Goal: Find specific page/section: Find specific page/section

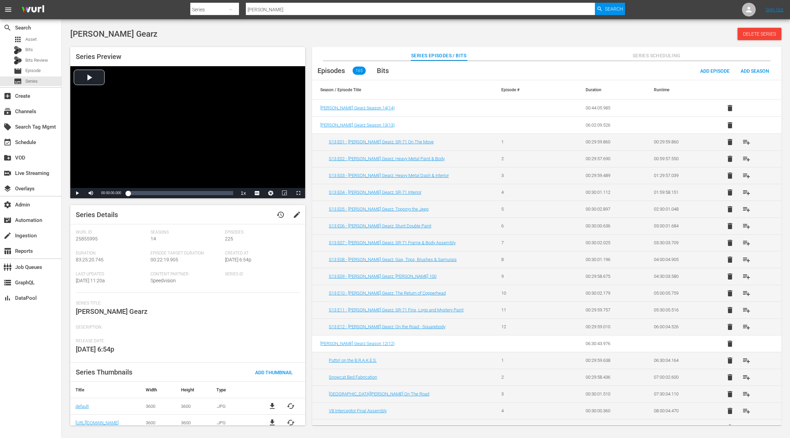
scroll to position [225, 0]
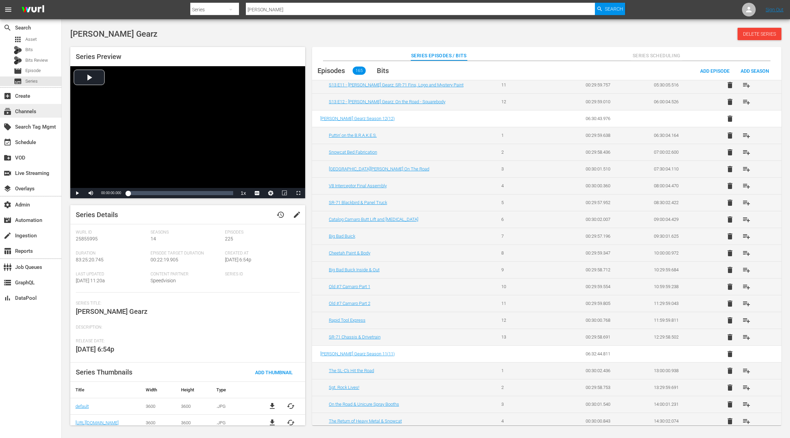
click at [39, 114] on div "subscriptions Channels" at bounding box center [30, 111] width 61 height 14
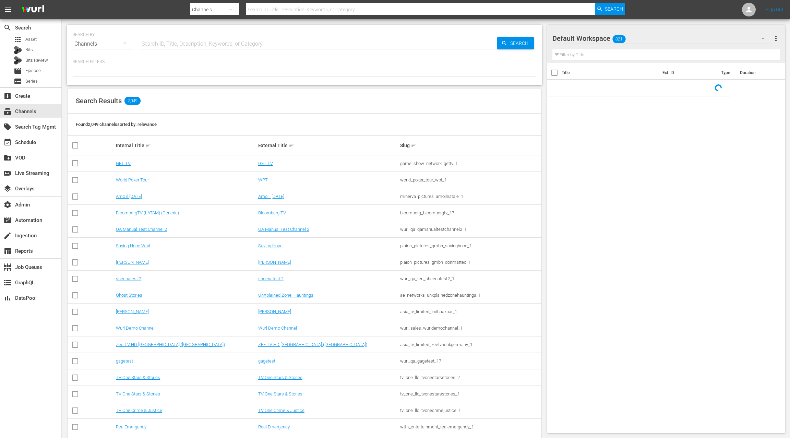
click at [177, 45] on input "text" at bounding box center [318, 44] width 357 height 16
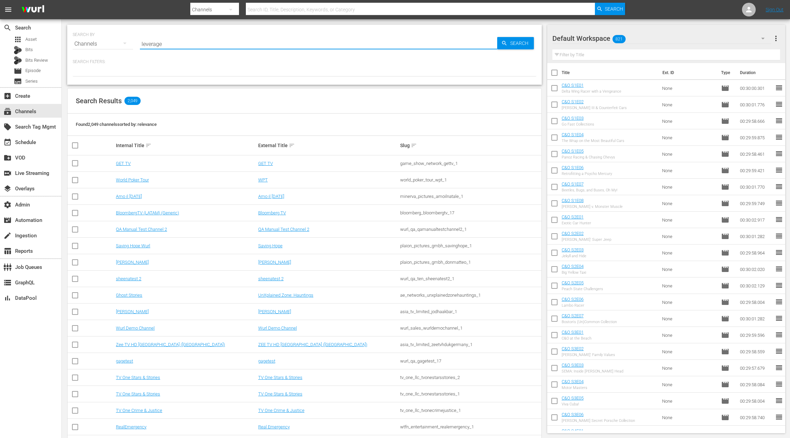
type input "leverage"
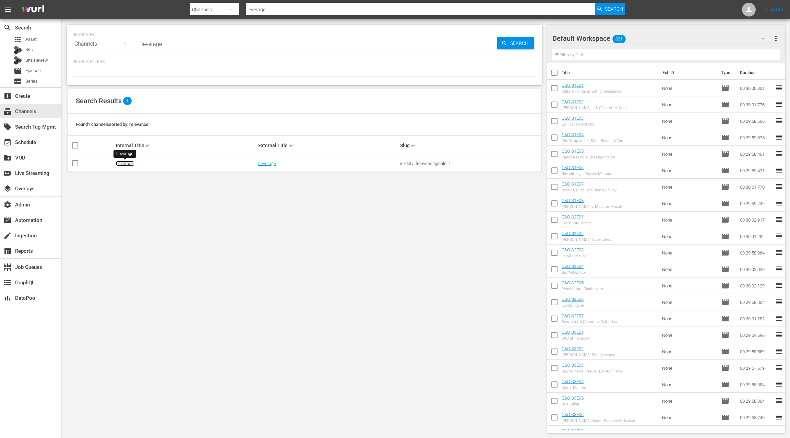
click at [124, 164] on link "Leverage" at bounding box center [125, 163] width 18 height 5
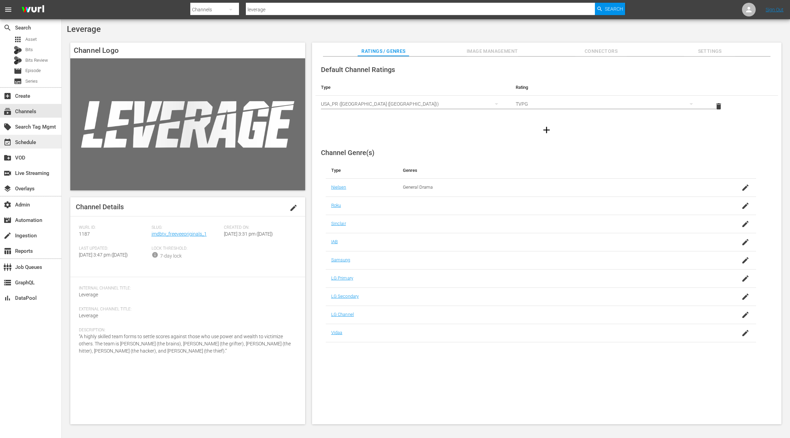
click at [35, 147] on div "event_available Schedule" at bounding box center [30, 142] width 61 height 14
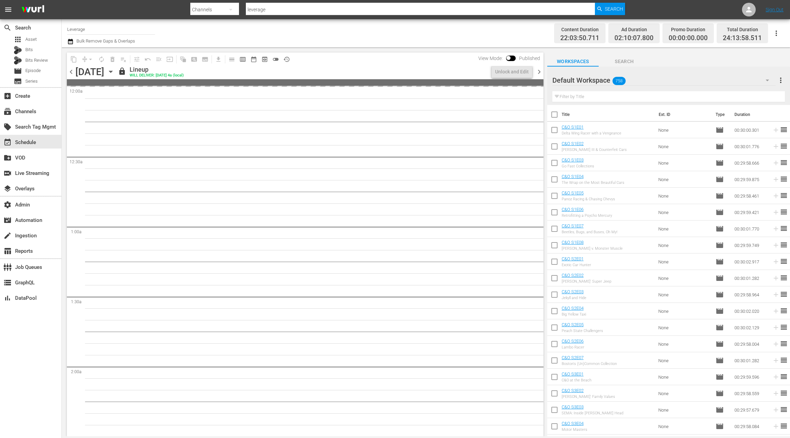
click at [71, 40] on icon "button" at bounding box center [70, 41] width 5 height 5
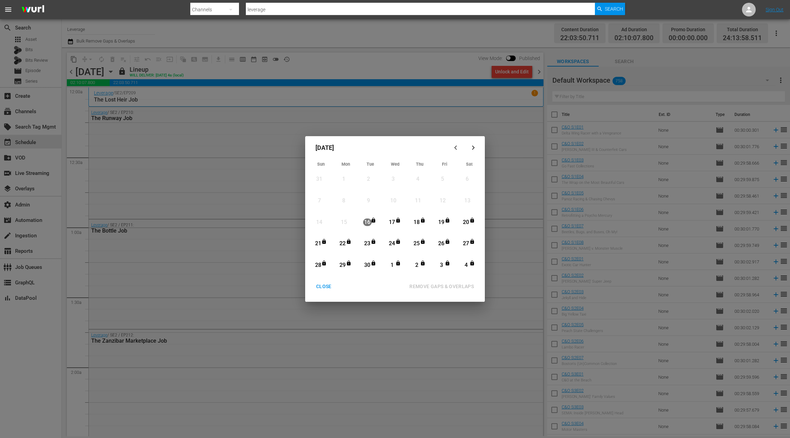
click at [476, 148] on div "button" at bounding box center [473, 147] width 8 height 5
click at [327, 286] on div "CLOSE" at bounding box center [323, 286] width 26 height 9
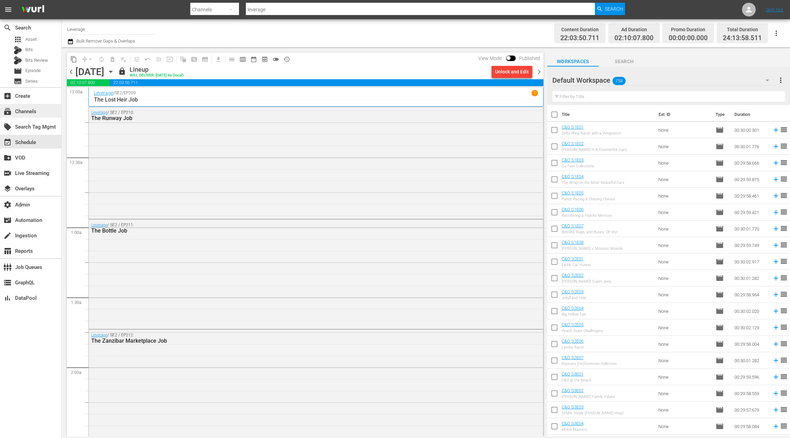
click at [20, 110] on div "subscriptions Channels" at bounding box center [19, 110] width 38 height 6
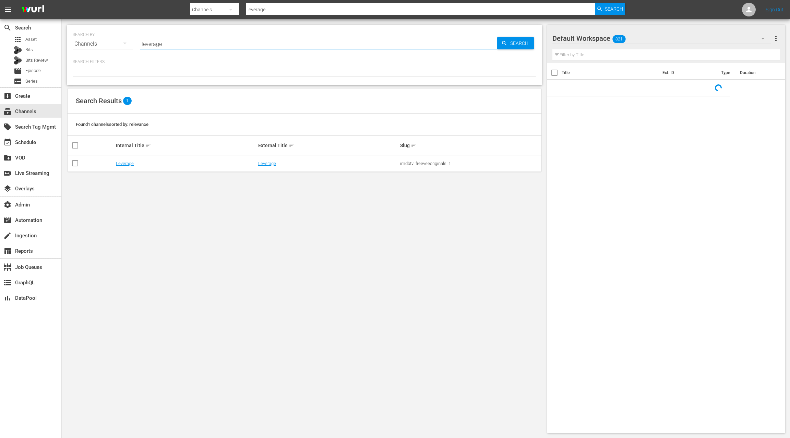
click at [150, 44] on input "leverage" at bounding box center [318, 44] width 357 height 16
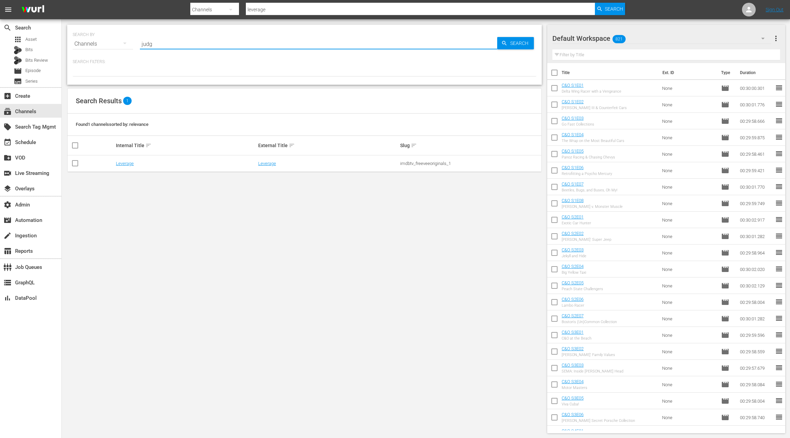
type input "judge"
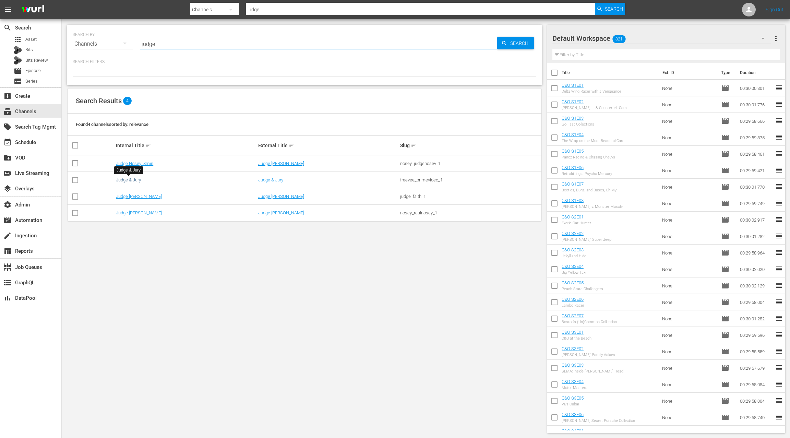
type input "judge"
click at [138, 181] on link "Judge & Jury" at bounding box center [128, 179] width 25 height 5
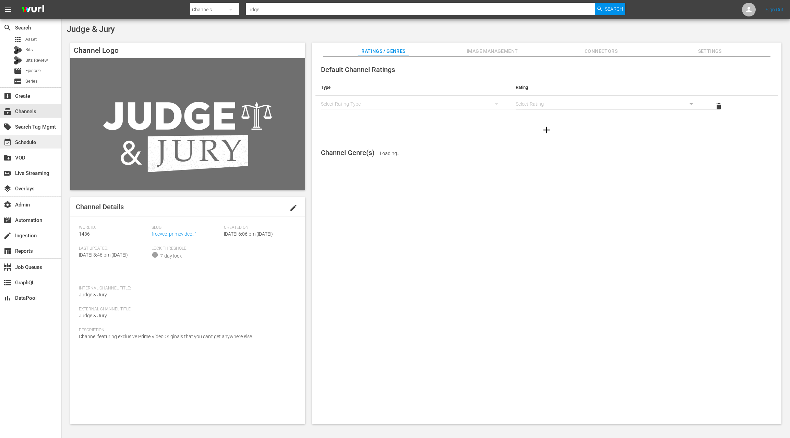
click at [52, 145] on div "event_available Schedule" at bounding box center [30, 142] width 61 height 14
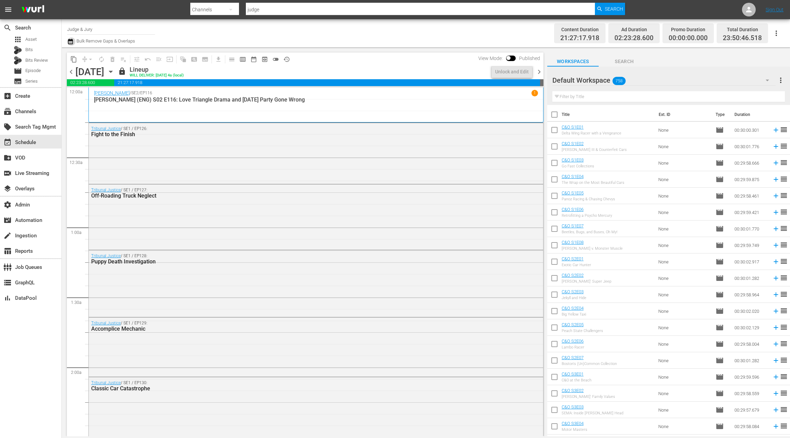
click at [71, 42] on icon "button" at bounding box center [70, 41] width 7 height 8
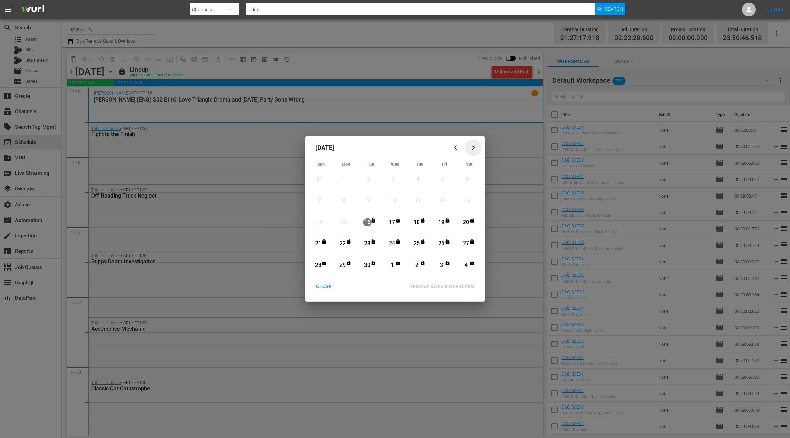
click at [473, 149] on icon "button" at bounding box center [472, 147] width 5 height 5
click at [320, 288] on div "CLOSE" at bounding box center [323, 286] width 26 height 9
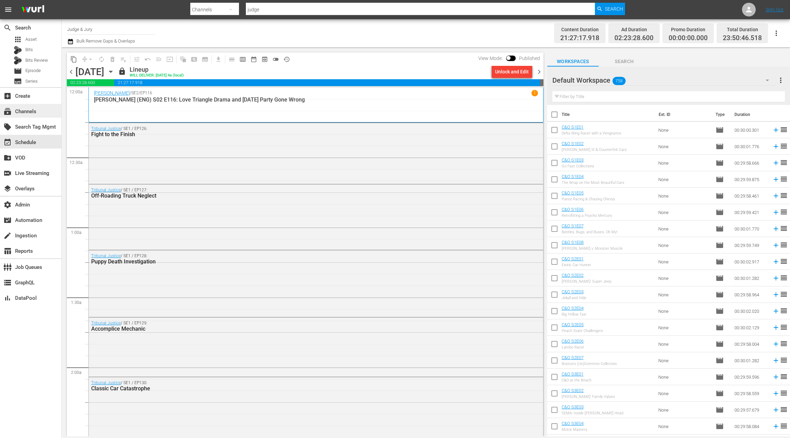
click at [34, 107] on div "subscriptions Channels" at bounding box center [19, 110] width 38 height 6
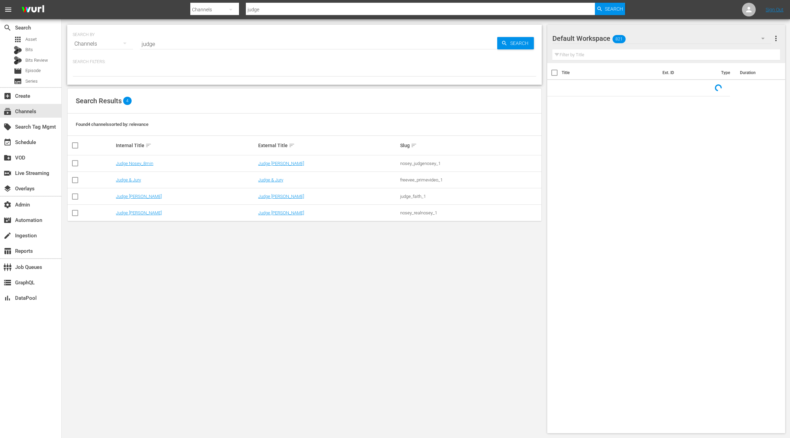
click at [148, 44] on input "judge" at bounding box center [318, 44] width 357 height 16
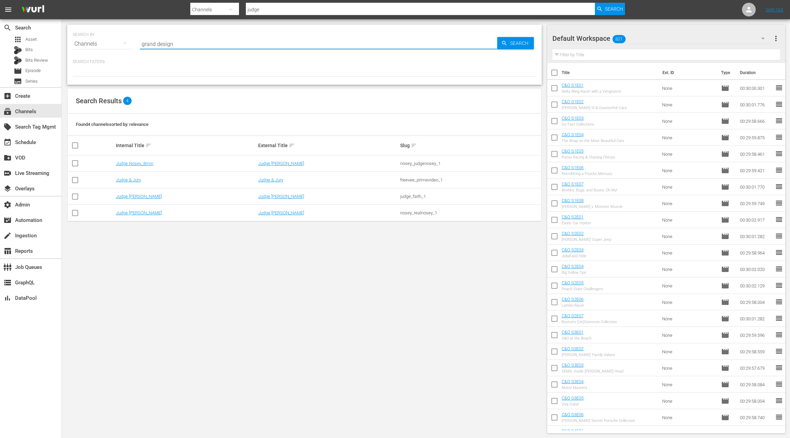
type input "grand designs"
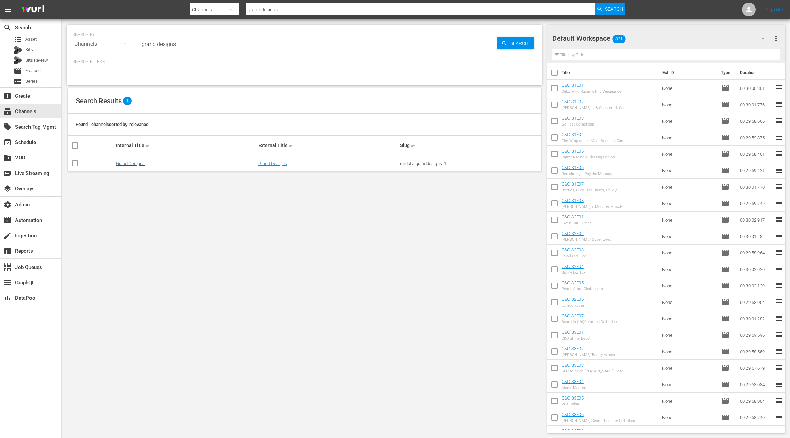
type input "grand designs"
click at [135, 163] on link "Grand Designs" at bounding box center [130, 163] width 29 height 5
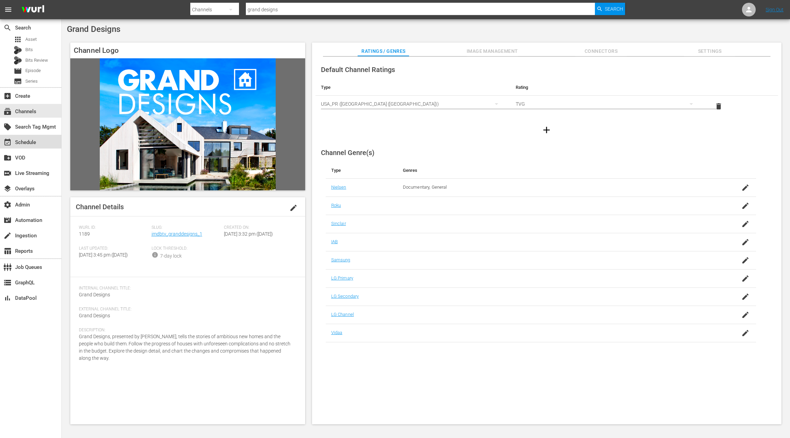
click at [26, 142] on div "event_available Schedule" at bounding box center [19, 141] width 38 height 6
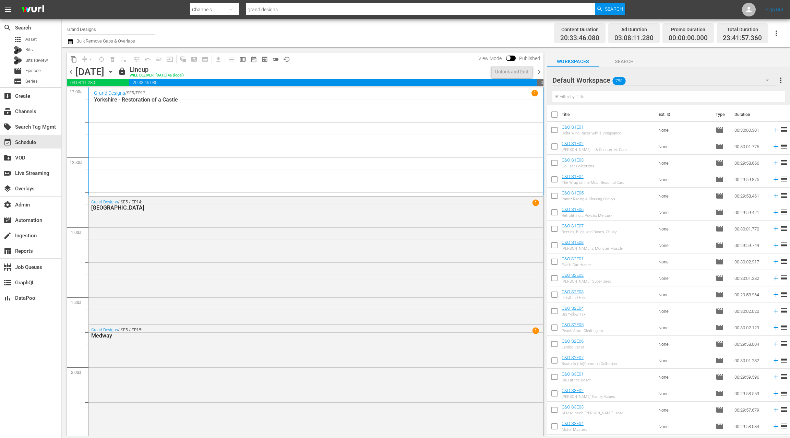
click at [71, 42] on icon "button" at bounding box center [70, 41] width 7 height 8
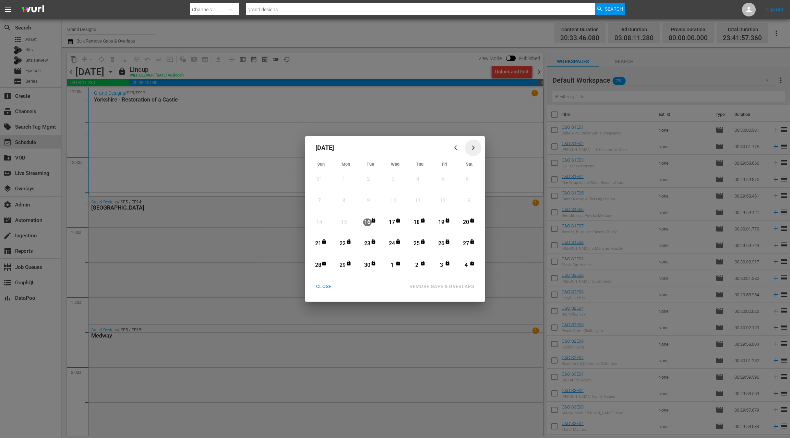
click at [474, 147] on icon "button" at bounding box center [472, 147] width 5 height 5
click at [326, 287] on div "CLOSE" at bounding box center [323, 286] width 26 height 9
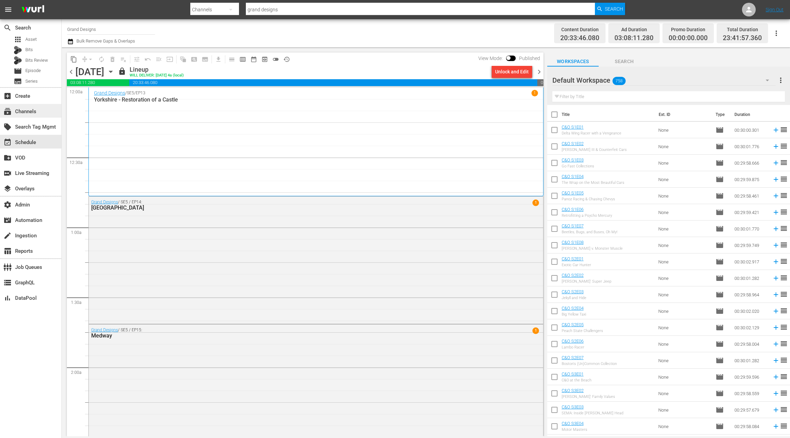
click at [34, 110] on div "subscriptions Channels" at bounding box center [19, 110] width 38 height 6
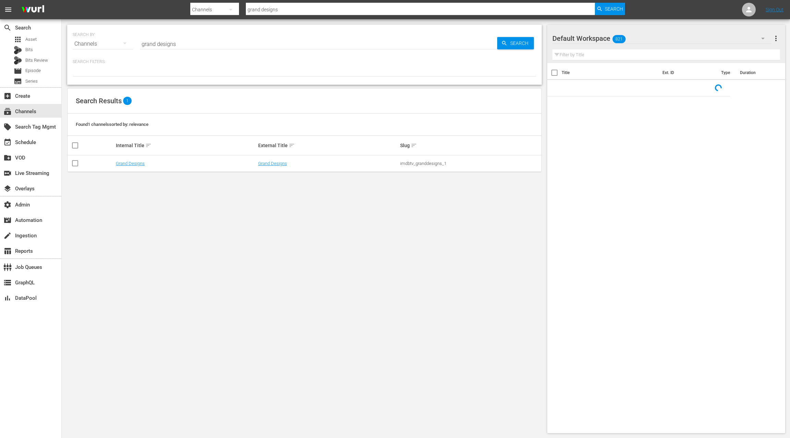
click at [152, 42] on input "grand designs" at bounding box center [318, 44] width 357 height 16
drag, startPoint x: 152, startPoint y: 42, endPoint x: 181, endPoint y: 44, distance: 29.2
click at [181, 44] on input "grand designs" at bounding box center [318, 44] width 357 height 16
type input "bosch"
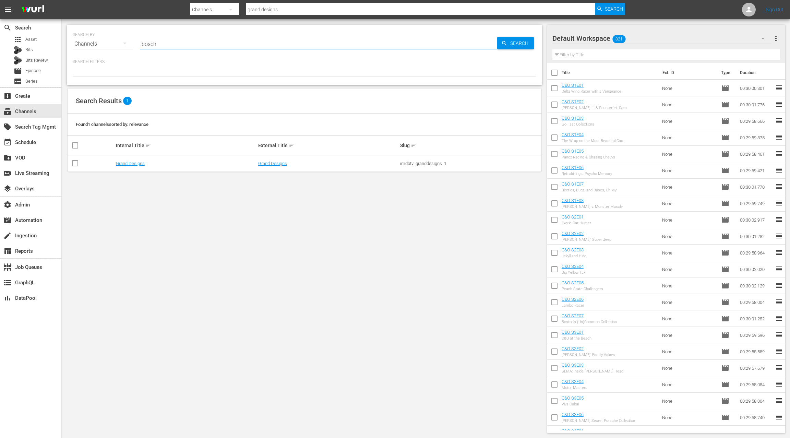
type input "bosch"
click at [125, 164] on link "Bosch" at bounding box center [122, 163] width 12 height 5
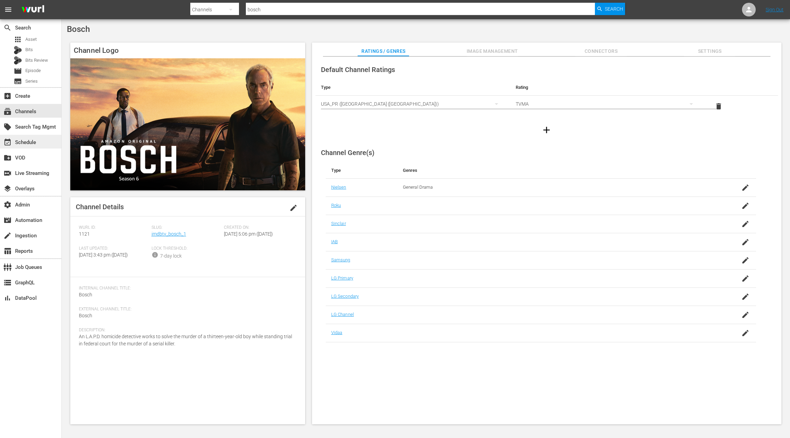
click at [34, 140] on div "event_available Schedule" at bounding box center [19, 141] width 38 height 6
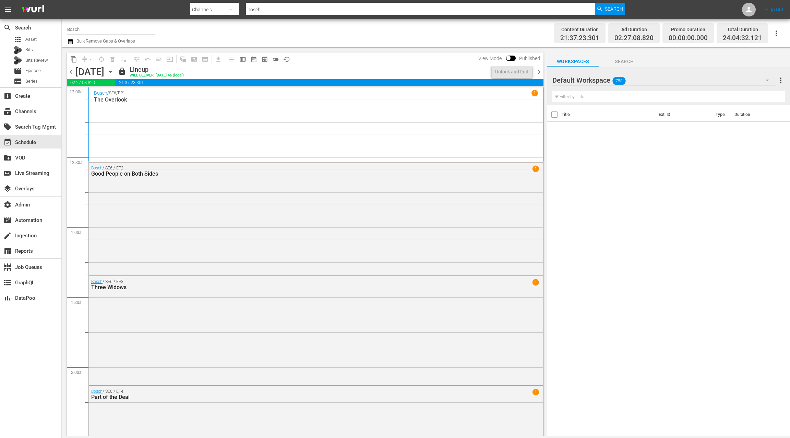
click at [72, 42] on icon "button" at bounding box center [70, 41] width 5 height 5
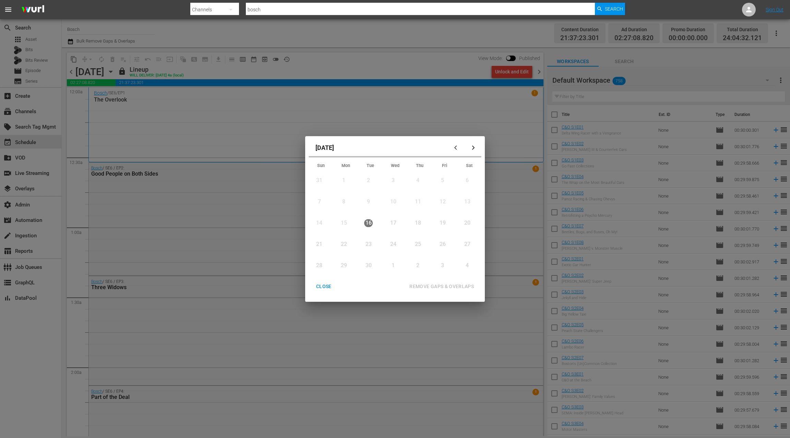
click at [470, 147] on icon "button" at bounding box center [472, 147] width 5 height 5
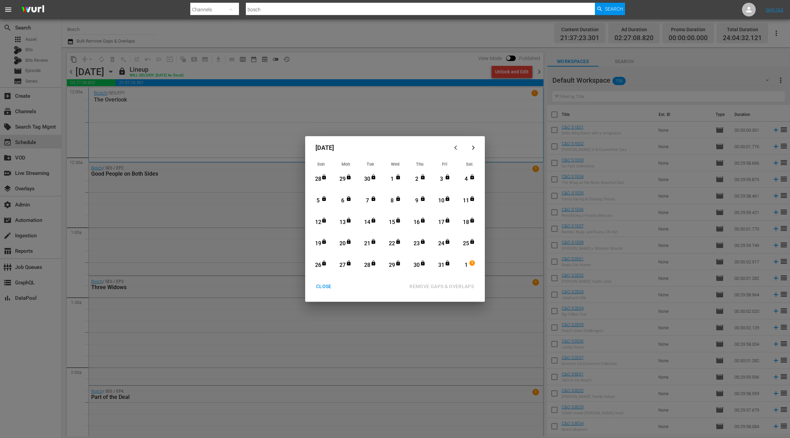
drag, startPoint x: 324, startPoint y: 286, endPoint x: 318, endPoint y: 238, distance: 48.4
click at [324, 286] on div "CLOSE" at bounding box center [323, 286] width 26 height 9
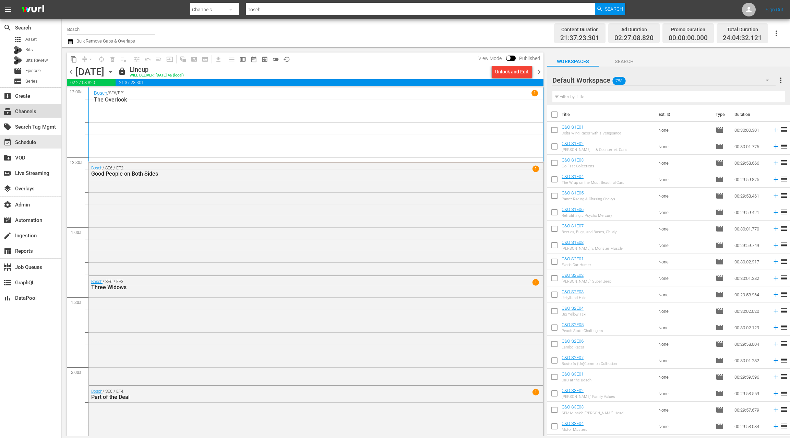
click at [39, 109] on div "subscriptions Channels" at bounding box center [30, 111] width 61 height 14
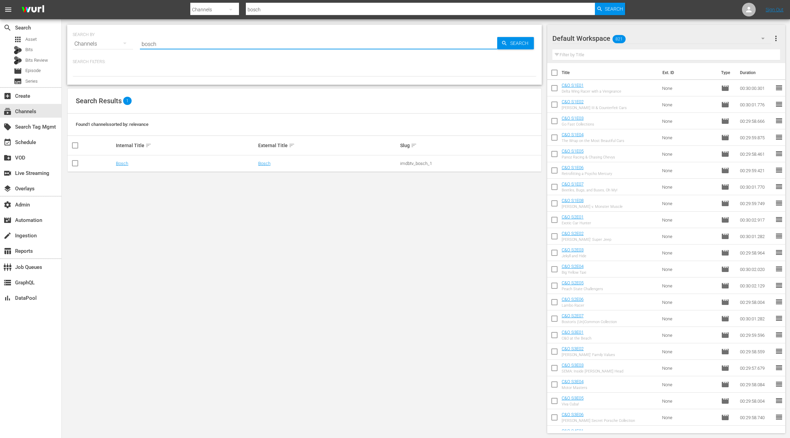
click at [150, 42] on input "bosch" at bounding box center [318, 44] width 357 height 16
click at [149, 42] on input "bosch" at bounding box center [318, 44] width 357 height 16
type input "zach slang"
click at [161, 41] on input "zach slang" at bounding box center [318, 44] width 357 height 16
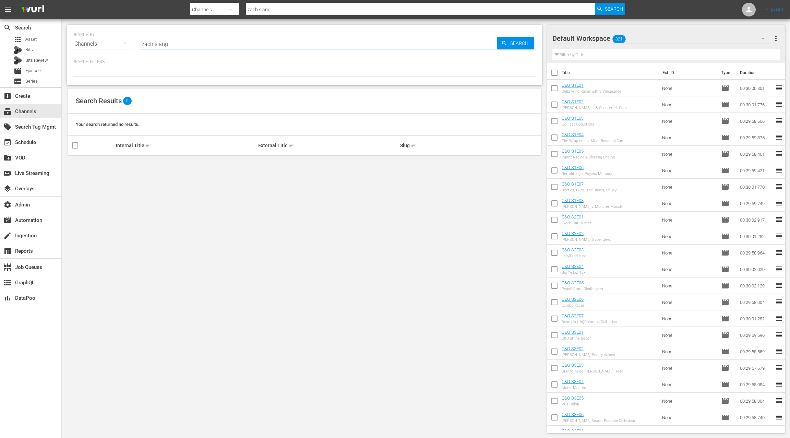
click at [161, 41] on input "zach slang" at bounding box center [318, 44] width 357 height 16
type input "[PERSON_NAME]"
click at [131, 162] on link "[PERSON_NAME]" at bounding box center [132, 163] width 33 height 5
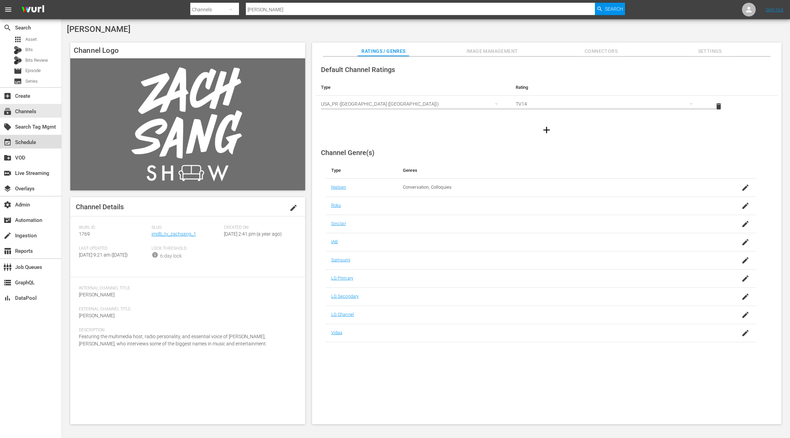
click at [28, 142] on div "event_available Schedule" at bounding box center [19, 141] width 38 height 6
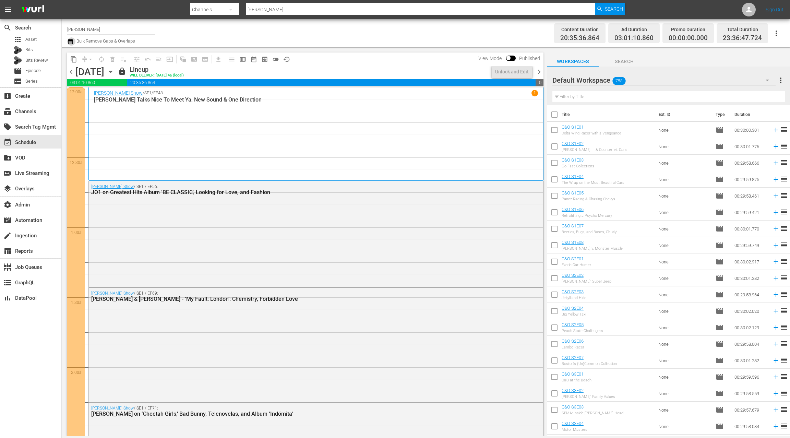
click at [70, 41] on icon "button" at bounding box center [70, 41] width 7 height 8
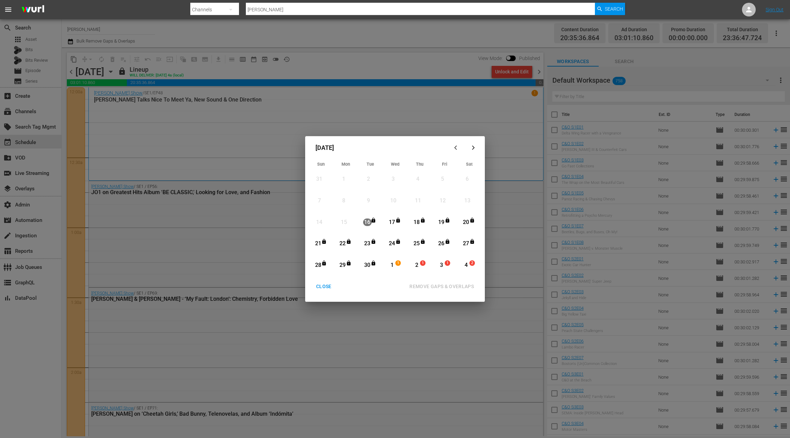
click at [328, 285] on div "CLOSE" at bounding box center [323, 286] width 26 height 9
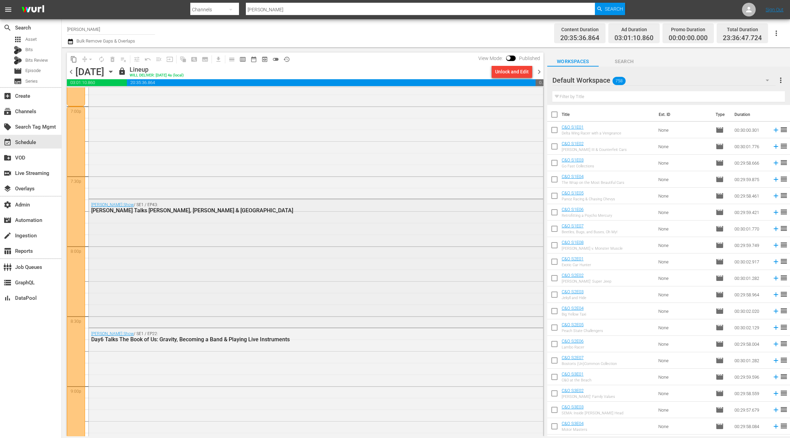
scroll to position [2660, 0]
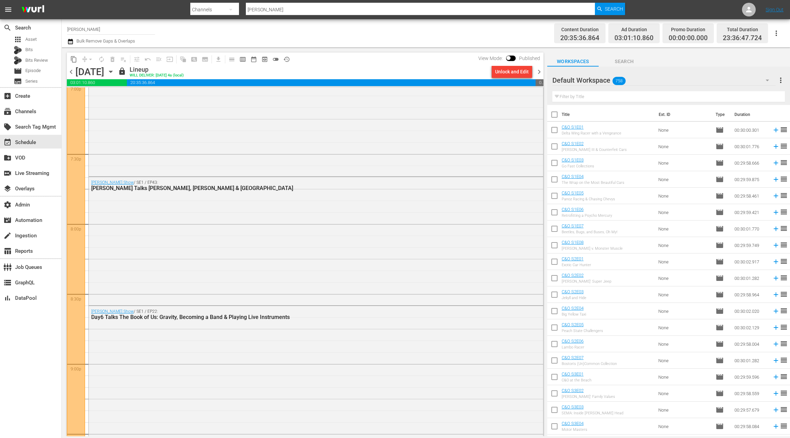
click at [74, 208] on div at bounding box center [76, 293] width 18 height 419
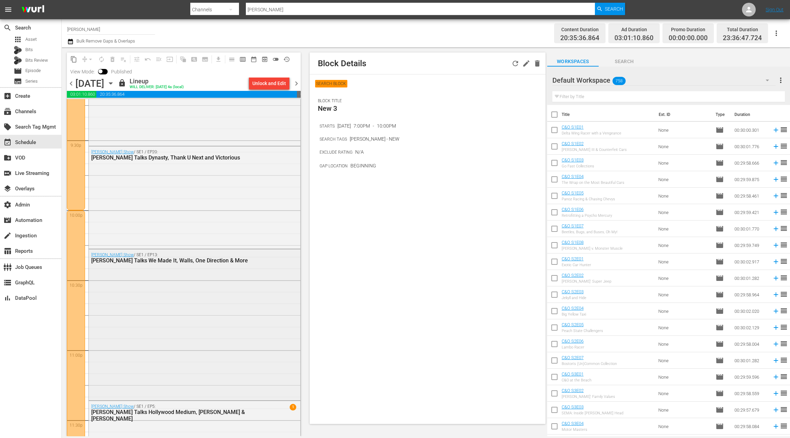
scroll to position [2917, 0]
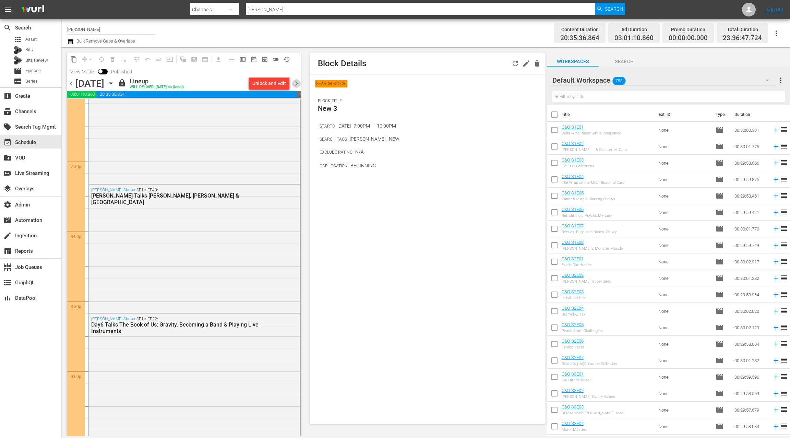
click at [295, 84] on span "chevron_right" at bounding box center [296, 83] width 9 height 9
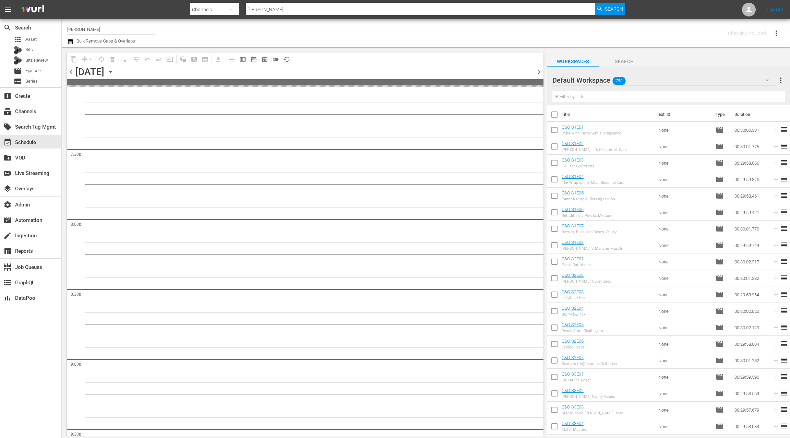
scroll to position [2757, 0]
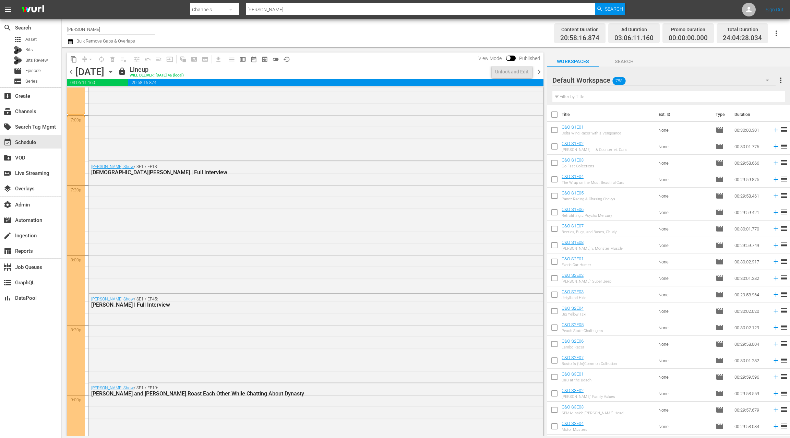
click at [540, 73] on span "chevron_right" at bounding box center [539, 72] width 9 height 9
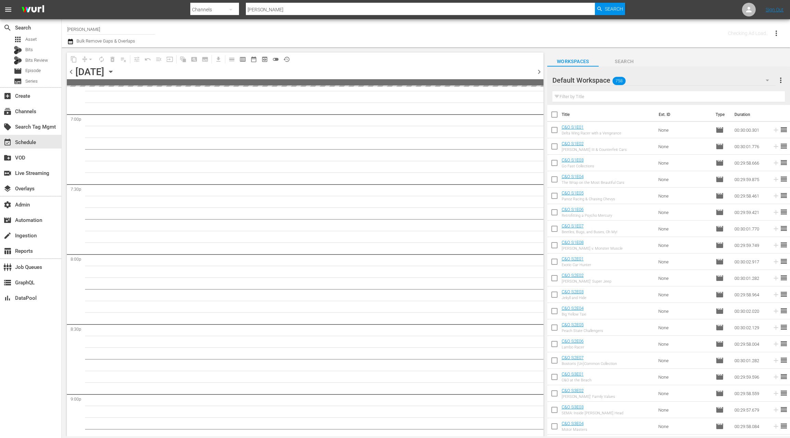
scroll to position [2757, 0]
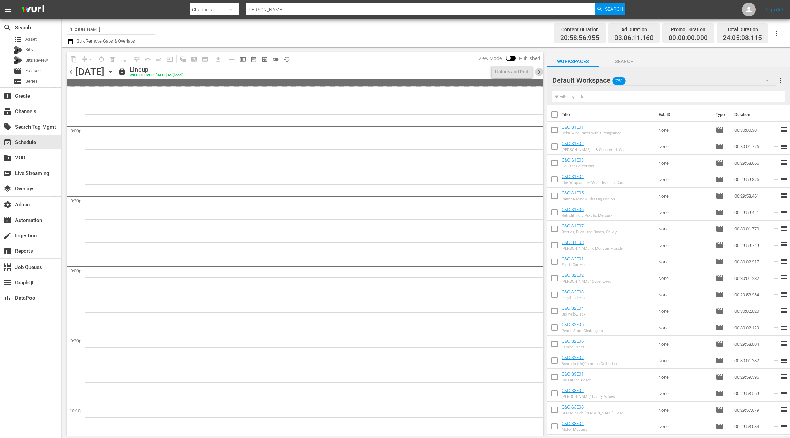
click at [540, 73] on span "chevron_right" at bounding box center [539, 72] width 9 height 9
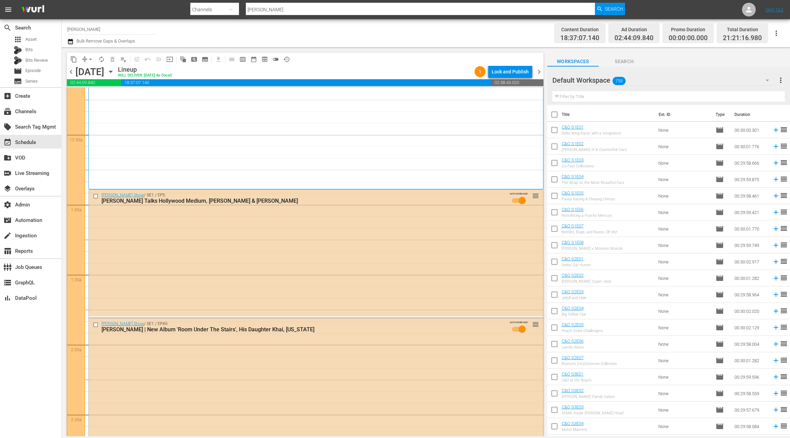
scroll to position [28, 0]
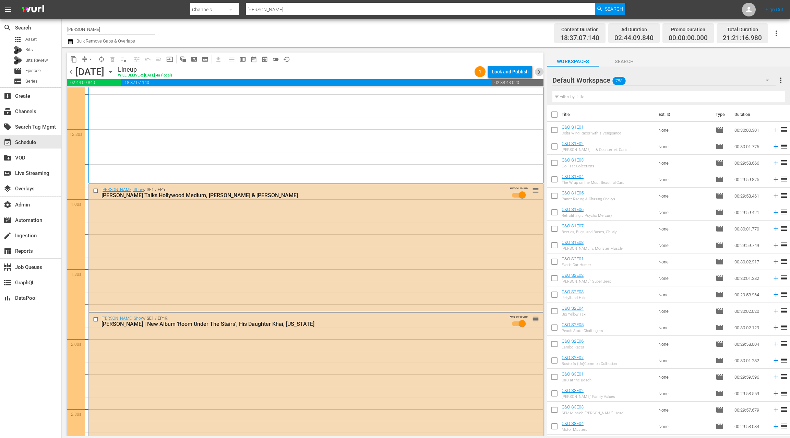
click at [538, 73] on span "chevron_right" at bounding box center [539, 72] width 9 height 9
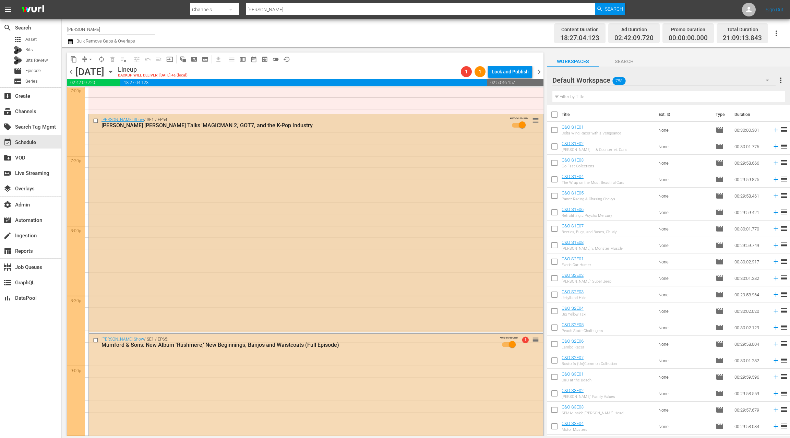
scroll to position [2666, 0]
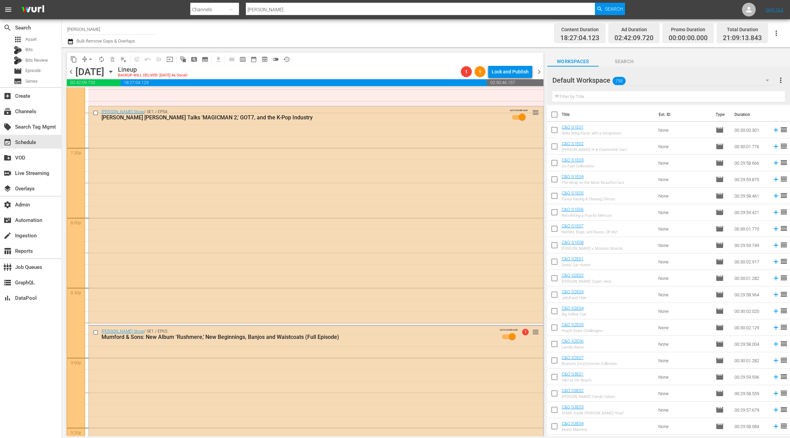
click at [79, 155] on div at bounding box center [76, 287] width 18 height 419
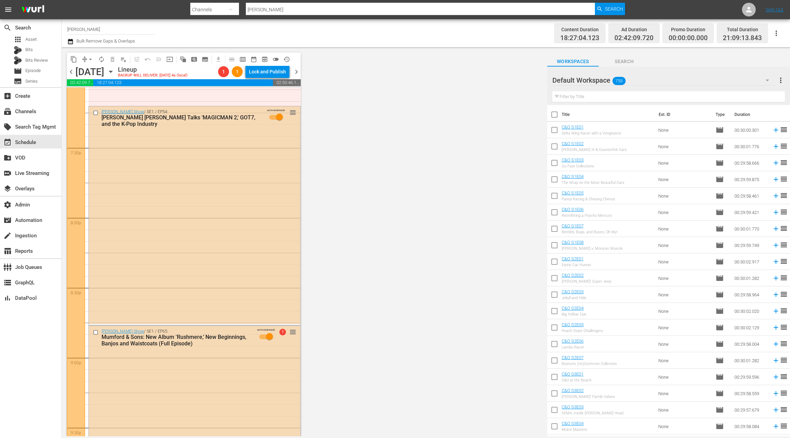
click at [72, 161] on div at bounding box center [76, 287] width 18 height 419
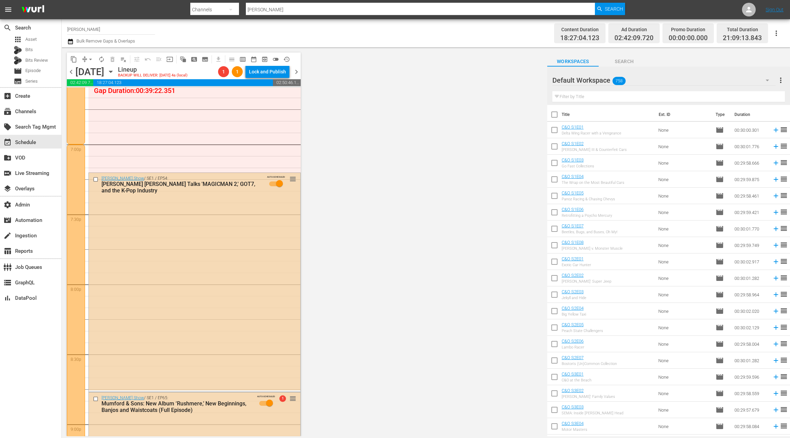
scroll to position [2575, 0]
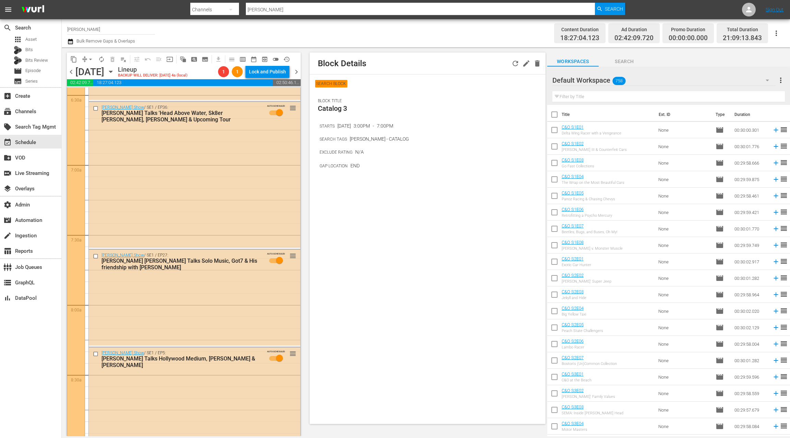
scroll to position [0, 0]
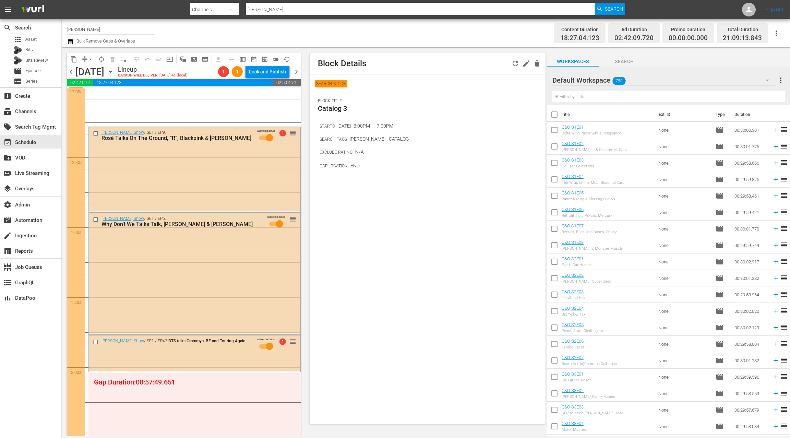
click at [77, 145] on div at bounding box center [76, 296] width 18 height 419
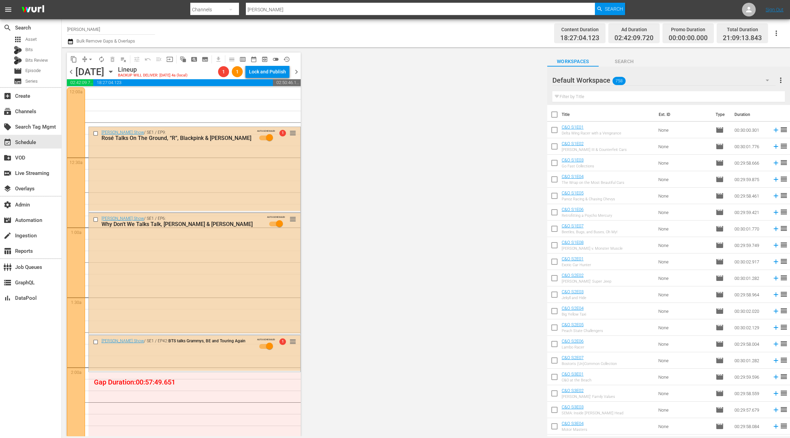
click at [78, 142] on div at bounding box center [76, 296] width 18 height 419
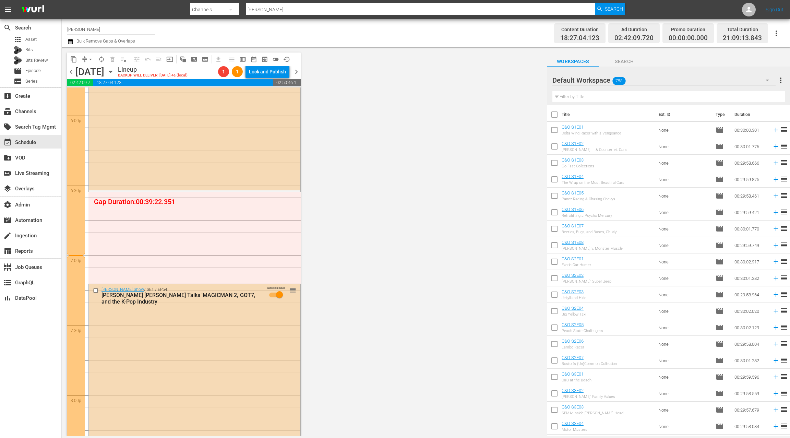
scroll to position [2609, 0]
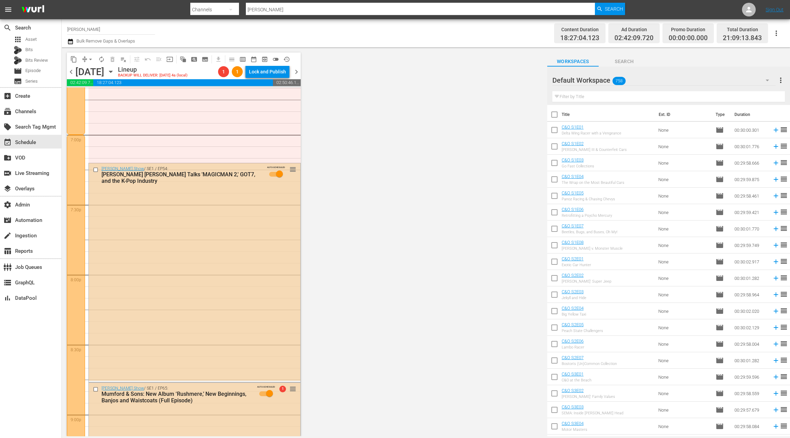
click at [75, 150] on div at bounding box center [76, 344] width 18 height 419
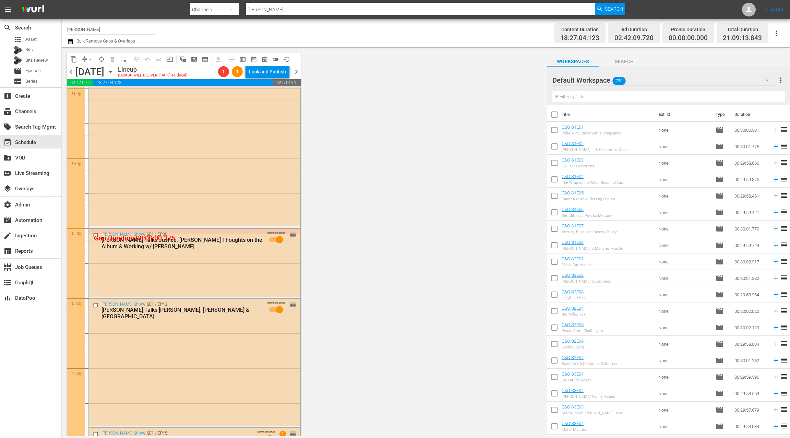
scroll to position [2962, 0]
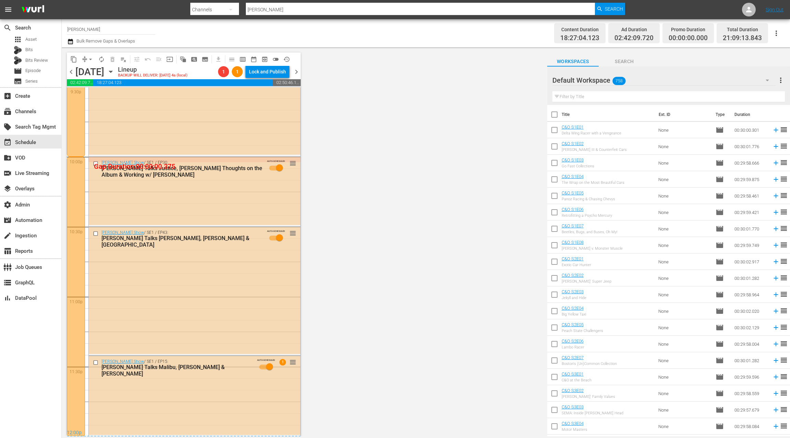
click at [76, 160] on div at bounding box center [76, 297] width 18 height 280
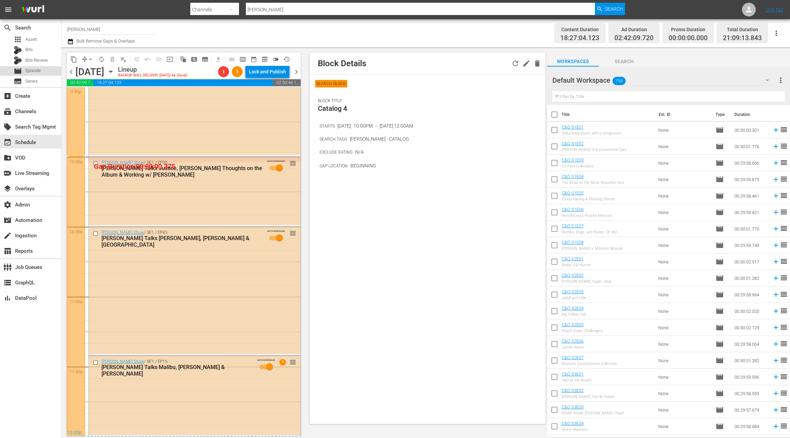
click at [45, 73] on div "movie Episode" at bounding box center [30, 71] width 61 height 10
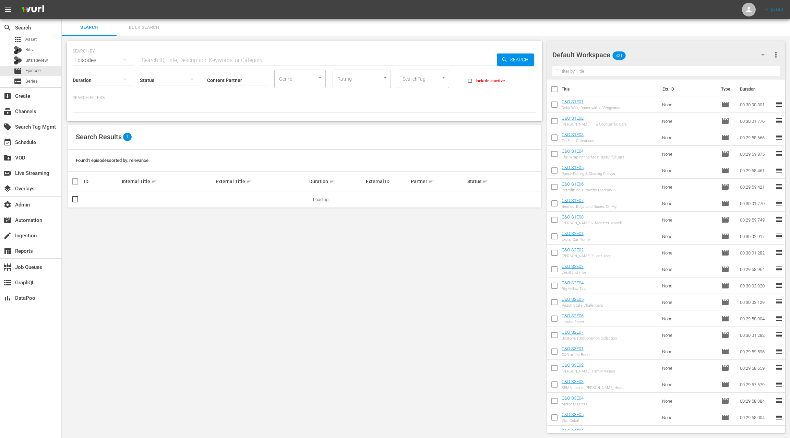
click at [419, 81] on input "SearchTag" at bounding box center [414, 79] width 26 height 12
type input "[PERSON_NAME]"
click at [425, 101] on span "[PERSON_NAME] - CATALOG" at bounding box center [423, 101] width 40 height 14
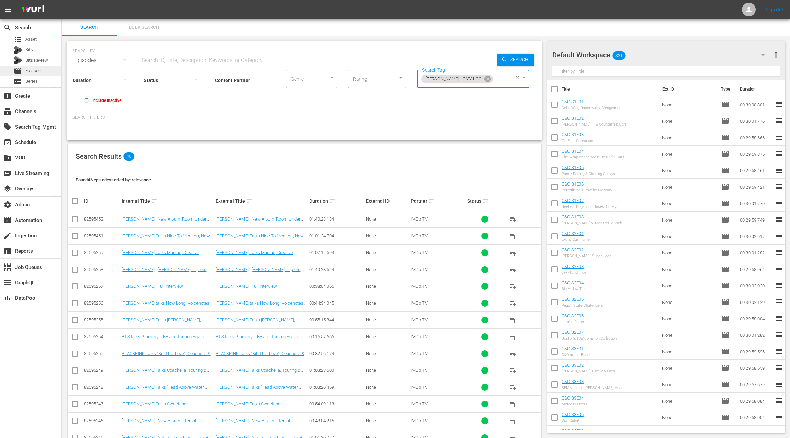
click at [39, 74] on span "Episode" at bounding box center [32, 70] width 15 height 7
click at [153, 62] on input "text" at bounding box center [318, 60] width 357 height 16
type input "placeholder"
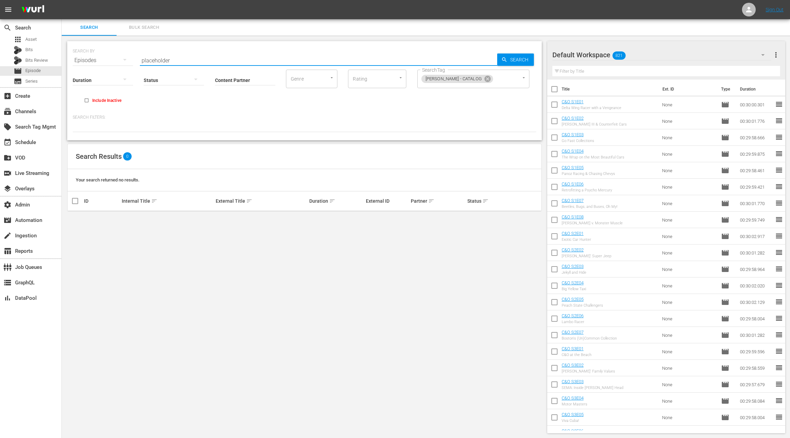
click at [235, 81] on input "Content Partner" at bounding box center [245, 80] width 60 height 25
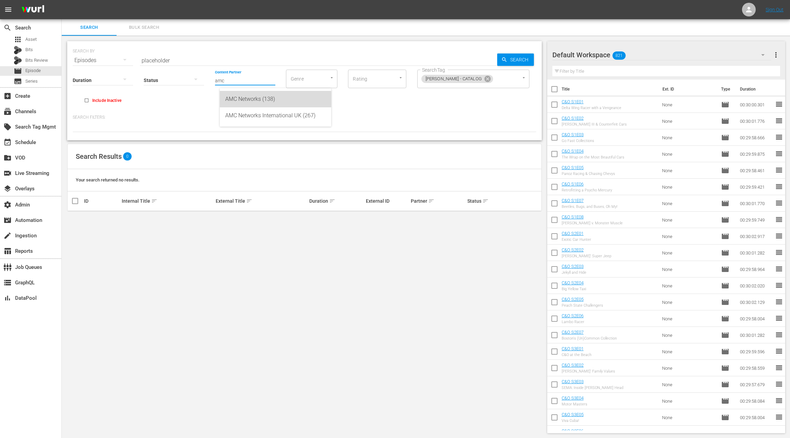
click at [259, 104] on div "AMC Networks (138)" at bounding box center [275, 99] width 100 height 16
type input "AMC Networks (138)"
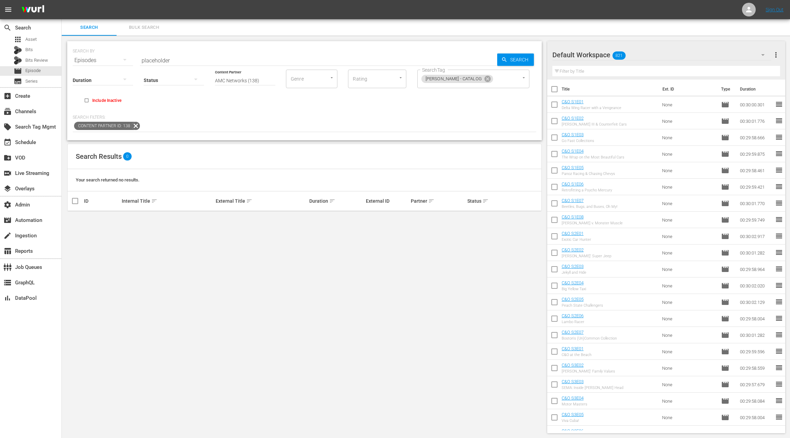
click at [488, 79] on icon at bounding box center [488, 79] width 8 height 8
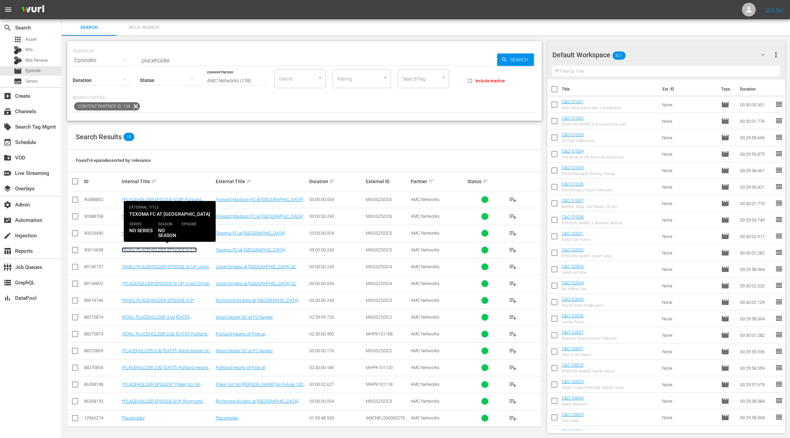
click at [165, 248] on link "*ROKU PLACEHOLDER EPISODE 9/21* Texoma FC at [GEOGRAPHIC_DATA]" at bounding box center [159, 252] width 75 height 10
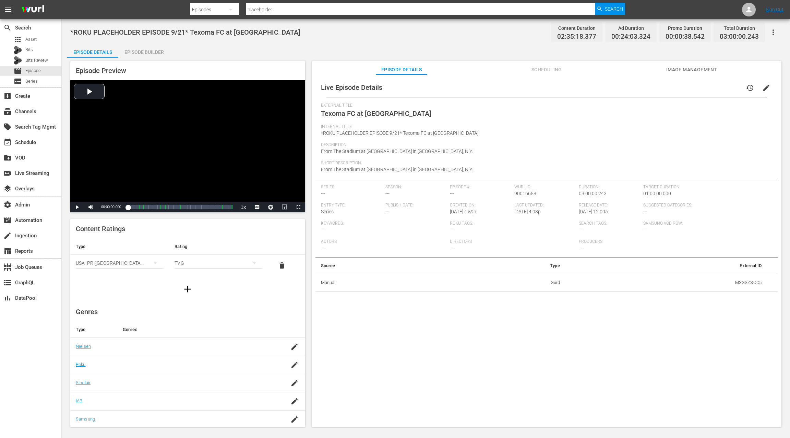
click at [321, 133] on span "*ROKU PLACEHOLDER EPISODE 9/21* Texoma FC at [GEOGRAPHIC_DATA]" at bounding box center [399, 132] width 157 height 5
drag, startPoint x: 323, startPoint y: 132, endPoint x: 460, endPoint y: 138, distance: 136.5
click at [460, 138] on div "Internal Title *ROKU PLACEHOLDER EPISODE 9/21* Texoma FC at [GEOGRAPHIC_DATA]" at bounding box center [546, 133] width 451 height 18
copy span "*ROKU PLACEHOLDER EPISODE 9/21* Texoma FC at [GEOGRAPHIC_DATA]"
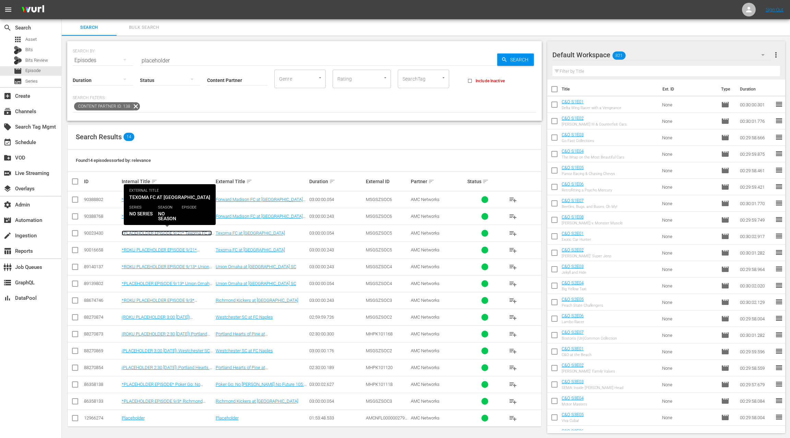
click at [183, 234] on link "*PLACEHOLDER EPISODE 9/21* Texoma FC at [GEOGRAPHIC_DATA]" at bounding box center [167, 235] width 90 height 10
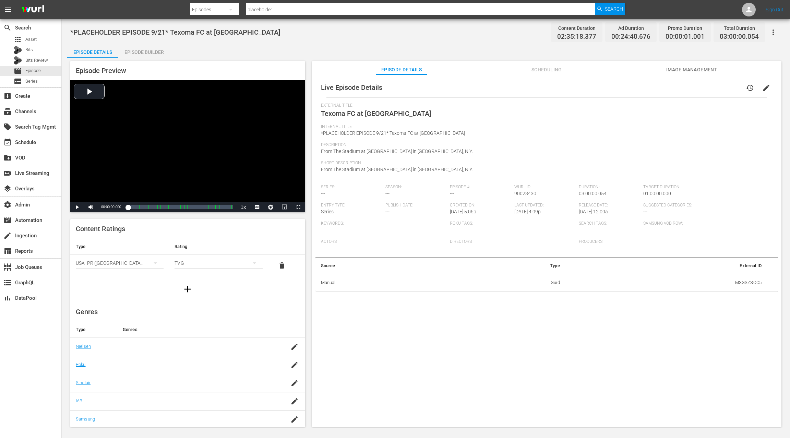
click at [320, 132] on div "Live Episode Details history edit External Title Texoma FC at [GEOGRAPHIC_DATA]…" at bounding box center [546, 184] width 462 height 213
click at [322, 132] on span "*PLACEHOLDER EPISODE 9/21* Texoma FC at [GEOGRAPHIC_DATA]" at bounding box center [393, 132] width 144 height 5
drag, startPoint x: 322, startPoint y: 132, endPoint x: 378, endPoint y: 133, distance: 56.6
click at [377, 133] on span "*PLACEHOLDER EPISODE 9/21* Texoma FC at [GEOGRAPHIC_DATA]" at bounding box center [393, 132] width 144 height 5
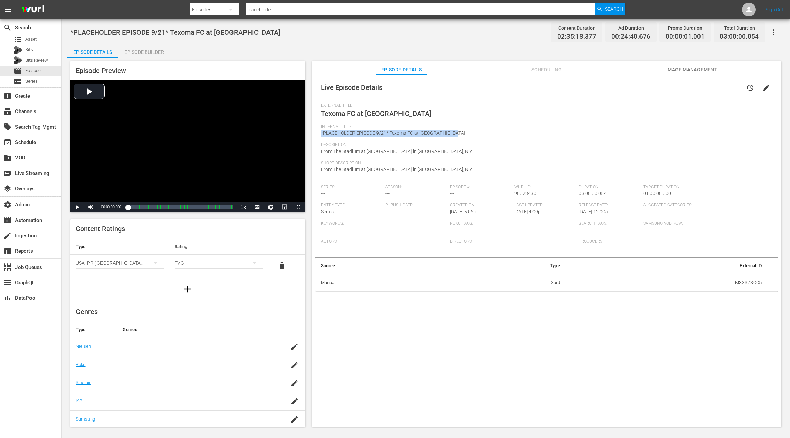
drag, startPoint x: 456, startPoint y: 132, endPoint x: 319, endPoint y: 132, distance: 137.4
click at [319, 131] on div "Live Episode Details history edit External Title Texoma FC at [GEOGRAPHIC_DATA]…" at bounding box center [546, 184] width 462 height 213
copy span "*PLACEHOLDER EPISODE 9/21* Texoma FC at [GEOGRAPHIC_DATA]"
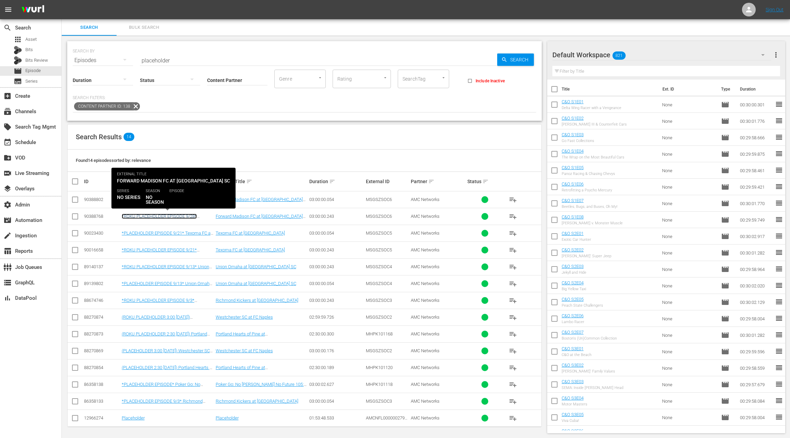
click at [178, 215] on link "*ROKU PLACEHOLDER EPISODE 9/28* Forward Madison FC at [GEOGRAPHIC_DATA]" at bounding box center [165, 218] width 87 height 10
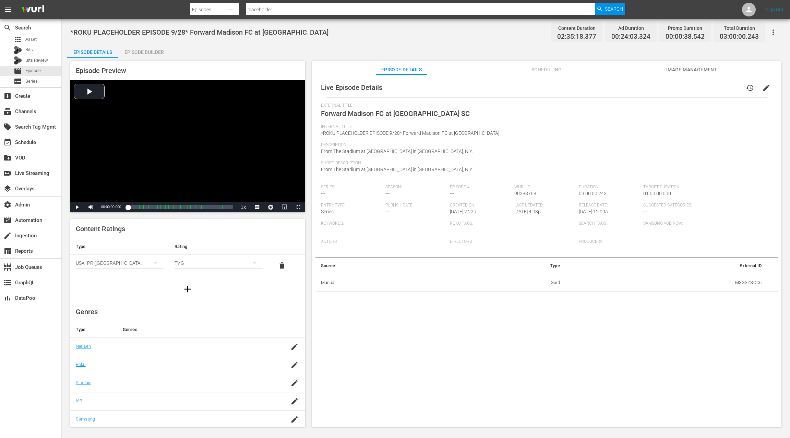
click at [321, 133] on span "*ROKU PLACEHOLDER EPISODE 9/28* Forward Madison FC at [GEOGRAPHIC_DATA]" at bounding box center [410, 132] width 178 height 5
drag, startPoint x: 321, startPoint y: 133, endPoint x: 487, endPoint y: 139, distance: 166.0
click at [487, 139] on div "Internal Title *ROKU PLACEHOLDER EPISODE 9/28* Forward Madison FC at [GEOGRAPHI…" at bounding box center [546, 133] width 451 height 18
copy span "*ROKU PLACEHOLDER EPISODE 9/28* Forward Madison FC at [GEOGRAPHIC_DATA]"
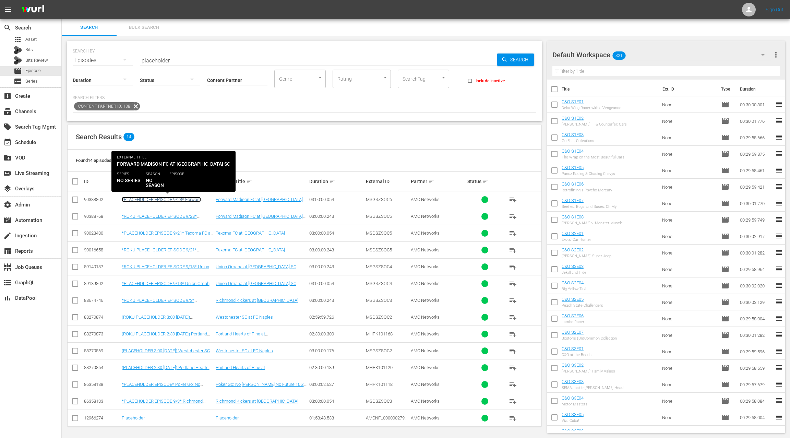
click at [169, 200] on link "*PLACEHOLDER EPISODE 9/28* Forward Madison FC at [GEOGRAPHIC_DATA]" at bounding box center [161, 202] width 79 height 10
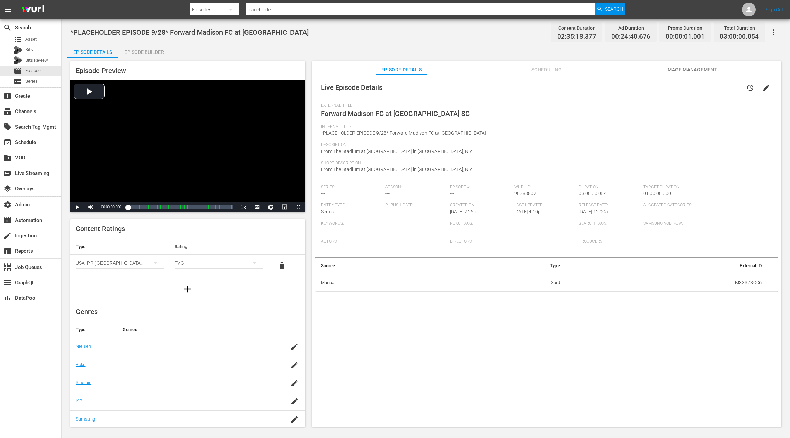
click at [321, 132] on span "*PLACEHOLDER EPISODE 9/28* Forward Madison FC at [GEOGRAPHIC_DATA]" at bounding box center [403, 132] width 165 height 5
drag, startPoint x: 320, startPoint y: 132, endPoint x: 478, endPoint y: 136, distance: 157.7
click at [478, 136] on div "Internal Title *PLACEHOLDER EPISODE 9/28* Forward Madison FC at [GEOGRAPHIC_DAT…" at bounding box center [546, 133] width 451 height 18
copy span "*PLACEHOLDER EPISODE 9/28* Forward Madison FC at [GEOGRAPHIC_DATA]"
click at [549, 69] on span "Scheduling" at bounding box center [546, 69] width 51 height 9
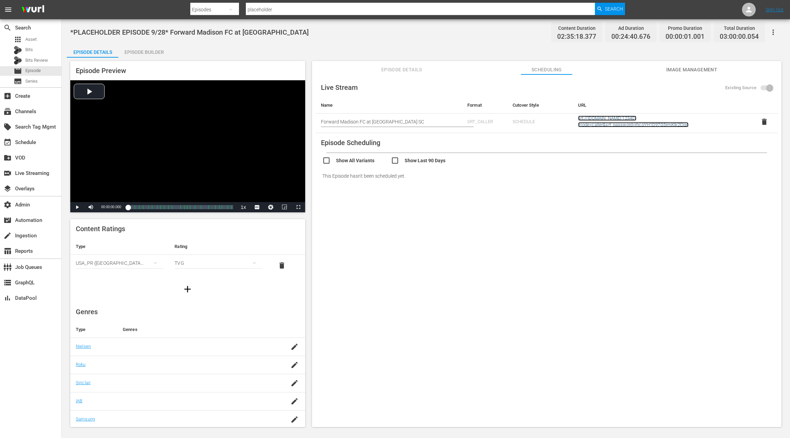
click at [622, 120] on link "srt://[DOMAIN_NAME]:12340?mode=caller&srt_password=rhcoYH1D97G5rmKIk2Cjqo" at bounding box center [633, 121] width 111 height 12
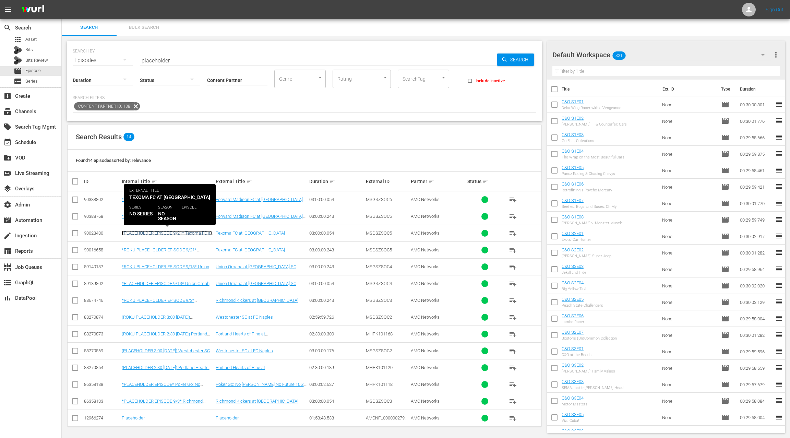
click at [183, 233] on link "*PLACEHOLDER EPISODE 9/21* Texoma FC at [GEOGRAPHIC_DATA]" at bounding box center [167, 235] width 90 height 10
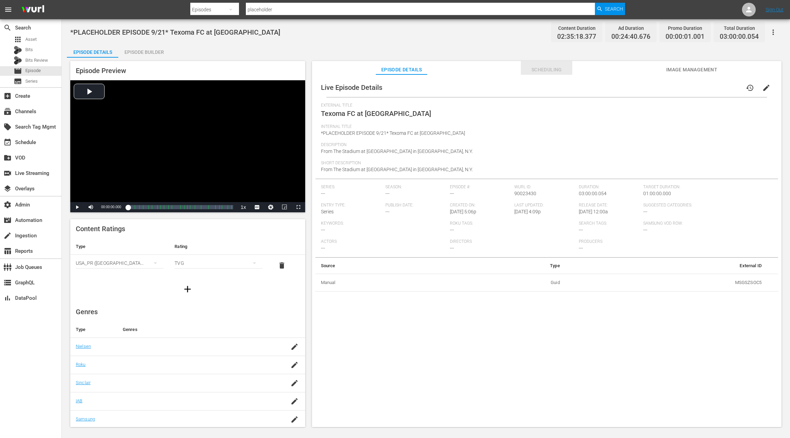
click at [544, 72] on span "Scheduling" at bounding box center [546, 69] width 51 height 9
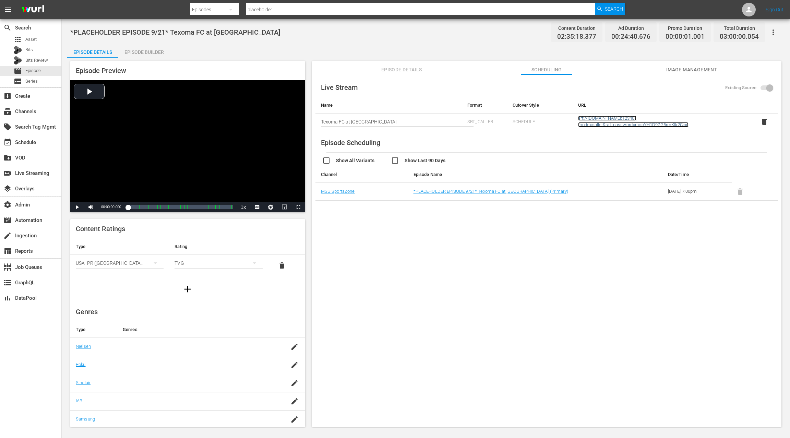
click at [599, 124] on link "srt://[DOMAIN_NAME]:12340?mode=caller&srt_password=rhcoYH1D97G5rmKIk2Cjqo" at bounding box center [633, 121] width 111 height 12
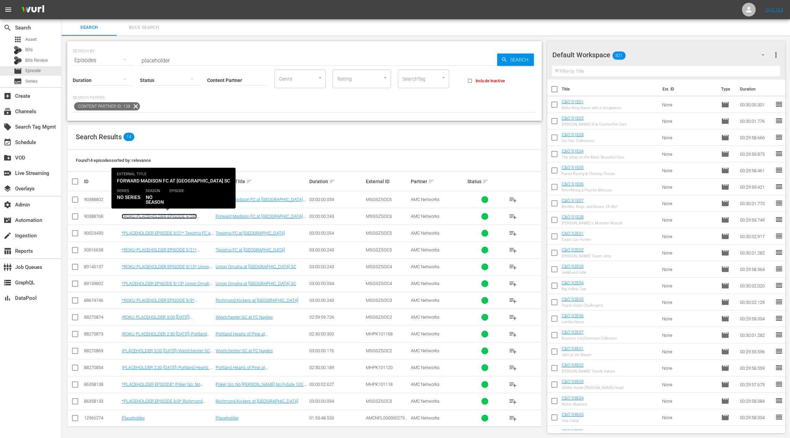
click at [169, 215] on link "*ROKU PLACEHOLDER EPISODE 9/28* Forward Madison FC at [GEOGRAPHIC_DATA]" at bounding box center [165, 218] width 87 height 10
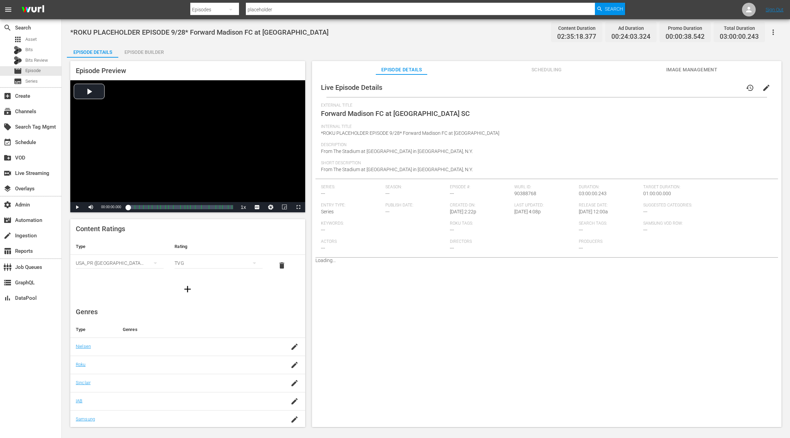
click at [550, 69] on span "Scheduling" at bounding box center [546, 69] width 51 height 9
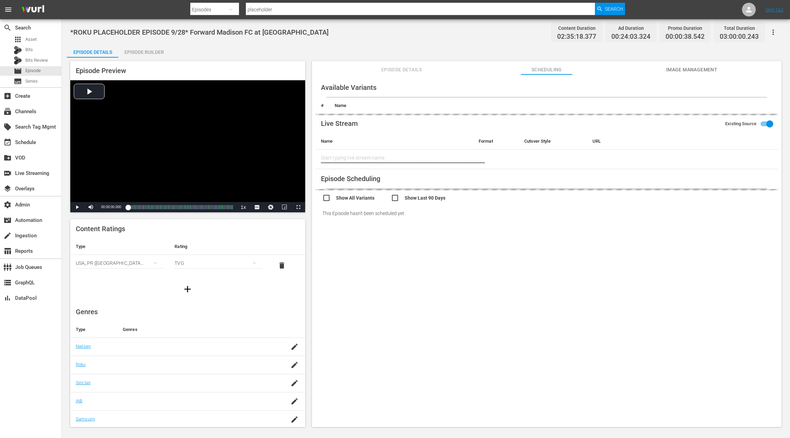
type input "Forward Madison FC at [GEOGRAPHIC_DATA] SC"
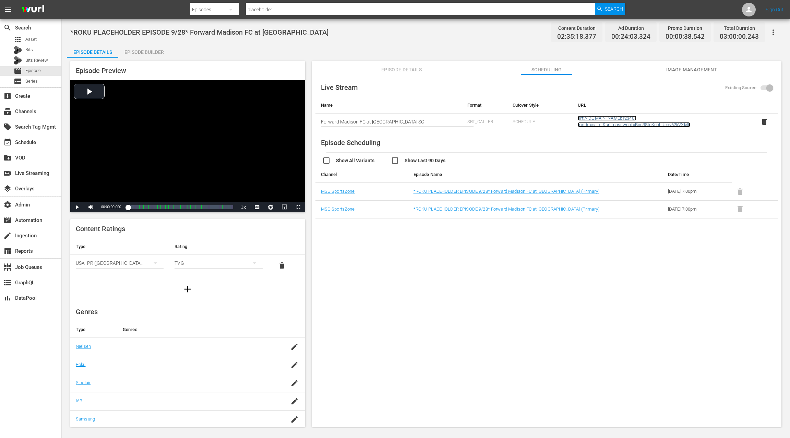
click at [612, 120] on link "srt://ltnp-sjc-a-server1-pw.ltnglobal.com:12340?mode=caller&srt_password=Bpn3SI…" at bounding box center [633, 121] width 112 height 12
click at [35, 111] on div "subscriptions Channels" at bounding box center [19, 110] width 38 height 6
type input "[PERSON_NAME]"
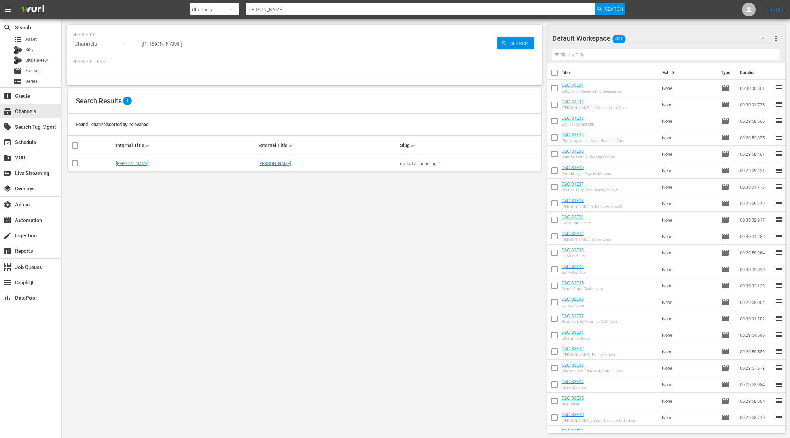
click at [145, 42] on input "[PERSON_NAME]" at bounding box center [318, 44] width 357 height 16
type input "bridezillas"
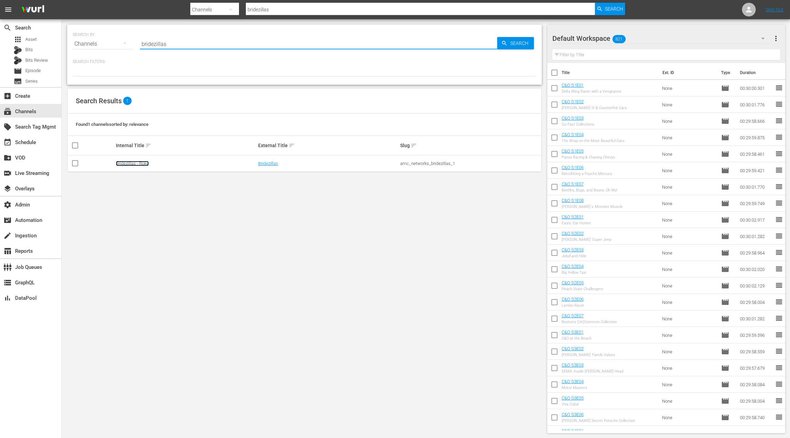
click at [143, 163] on link "Bridezillas - Roku" at bounding box center [132, 163] width 33 height 5
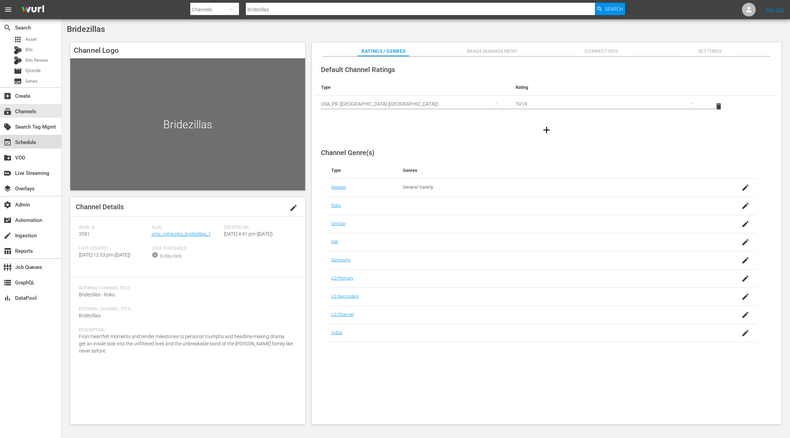
click at [20, 141] on div "event_available Schedule" at bounding box center [19, 141] width 38 height 6
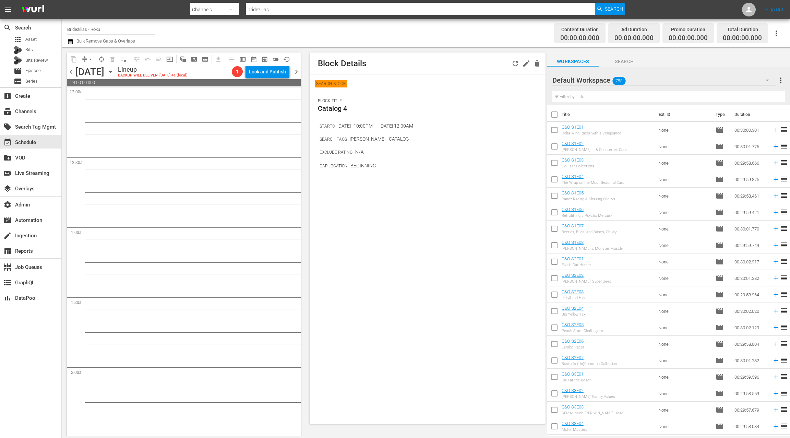
click at [70, 40] on icon "button" at bounding box center [70, 41] width 5 height 5
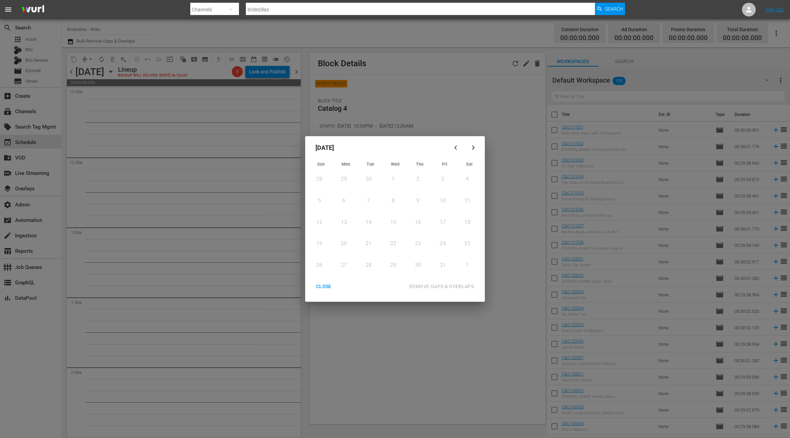
drag, startPoint x: 324, startPoint y: 285, endPoint x: 328, endPoint y: 285, distance: 4.1
click at [324, 285] on div "CLOSE" at bounding box center [323, 286] width 26 height 9
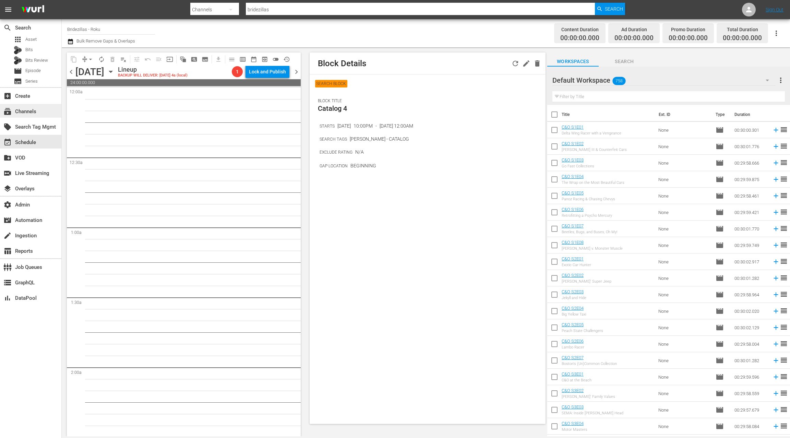
click at [28, 113] on div "subscriptions Channels" at bounding box center [19, 110] width 38 height 6
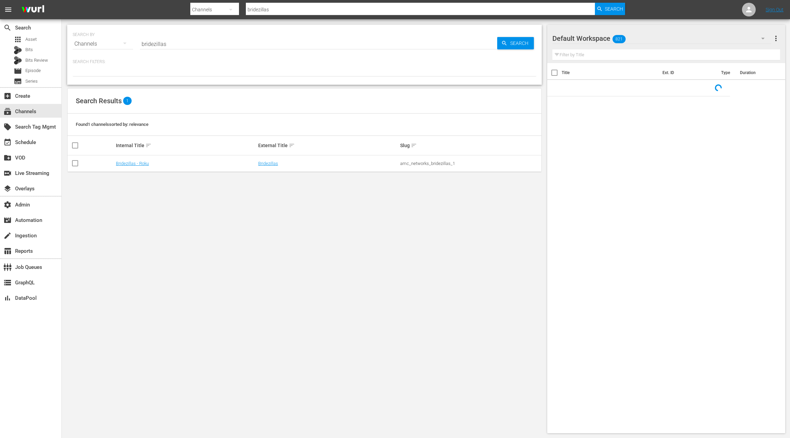
click at [155, 44] on input "bridezillas" at bounding box center [318, 44] width 357 height 16
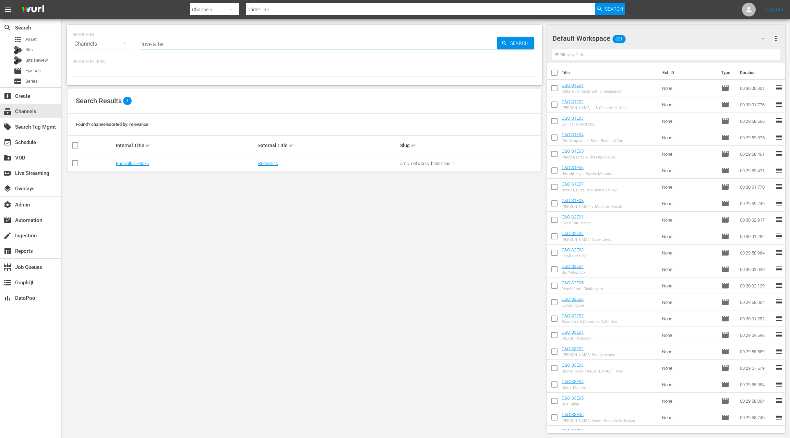
type input "love after"
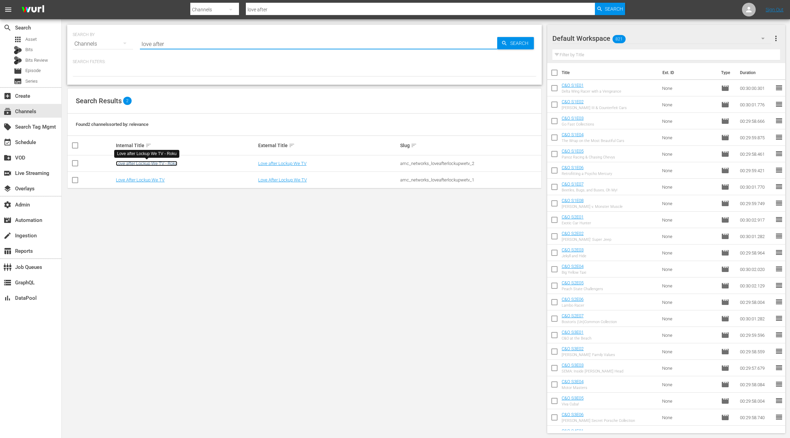
click at [172, 163] on link "Love after Lockup We TV - Roku" at bounding box center [146, 163] width 61 height 5
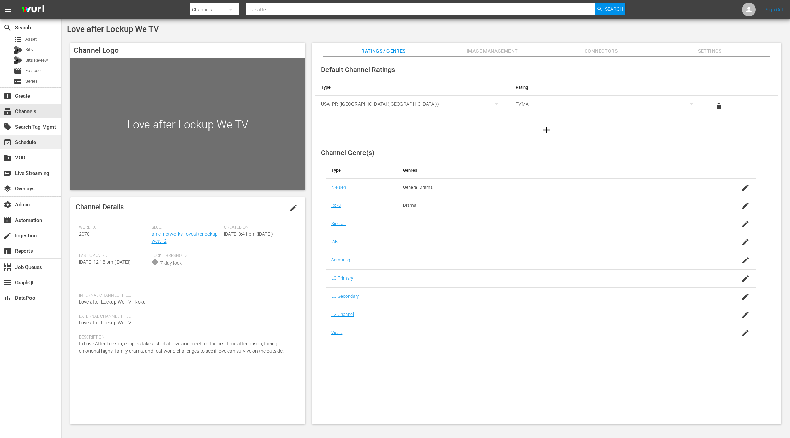
click at [25, 140] on div "event_available Schedule" at bounding box center [19, 141] width 38 height 6
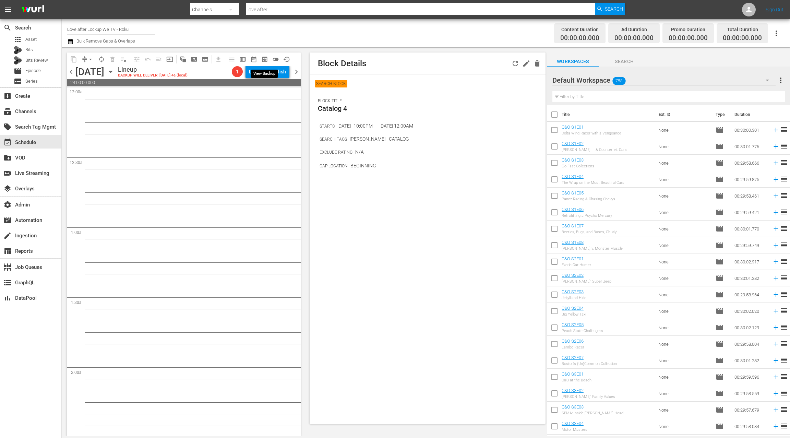
click at [266, 58] on span "preview_outlined" at bounding box center [264, 59] width 7 height 7
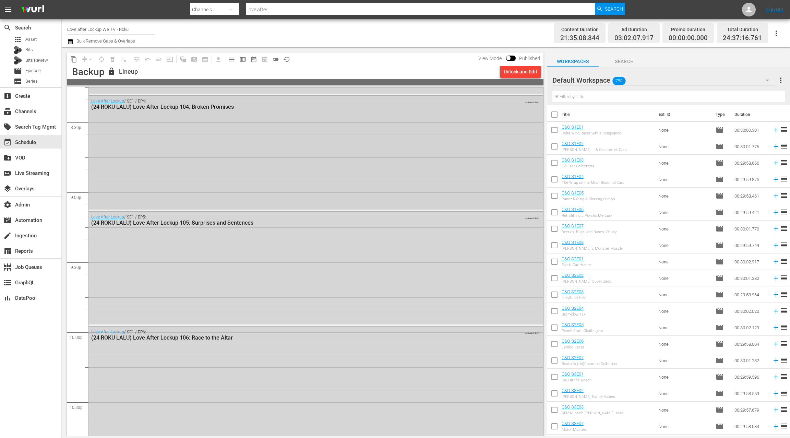
scroll to position [3093, 0]
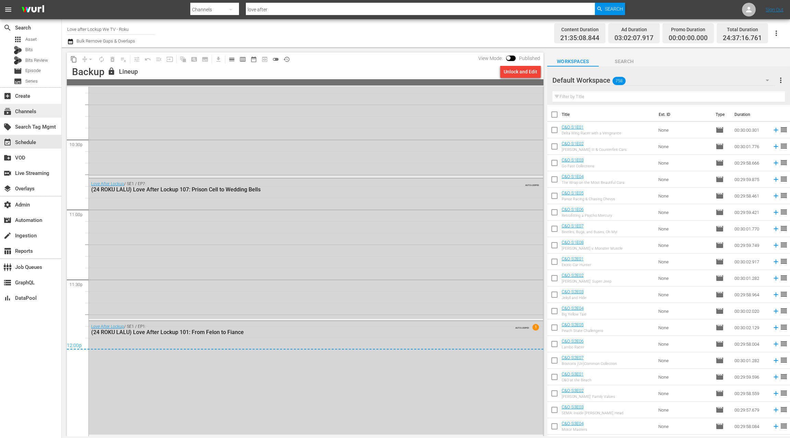
click at [30, 113] on div "subscriptions Channels" at bounding box center [19, 110] width 38 height 6
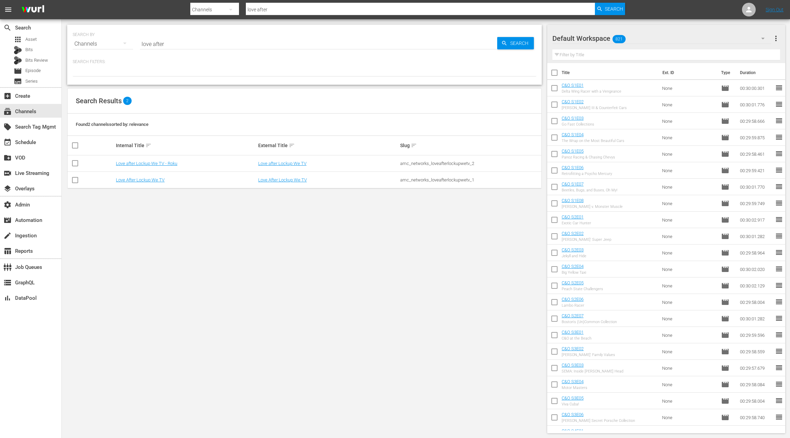
click at [144, 46] on input "love after" at bounding box center [318, 44] width 357 height 16
drag, startPoint x: 149, startPoint y: 45, endPoint x: 171, endPoint y: 45, distance: 21.6
click at [171, 45] on input "love after" at bounding box center [318, 44] width 357 height 16
type input "bride"
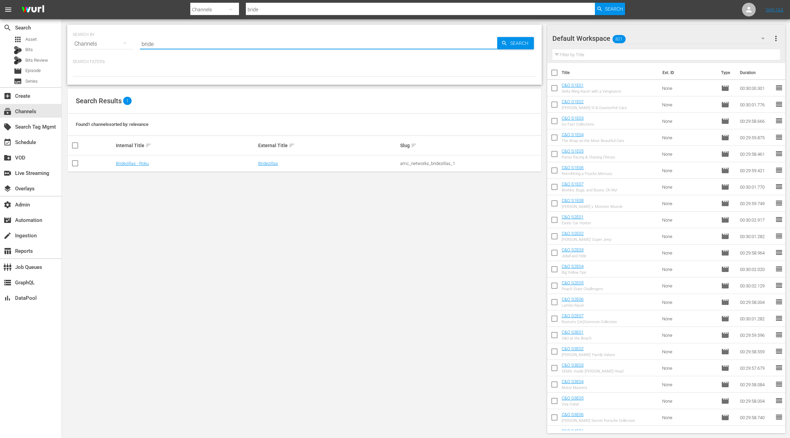
type input "bridezillas"
click at [129, 165] on link "Bridezillas - Roku" at bounding box center [132, 163] width 33 height 5
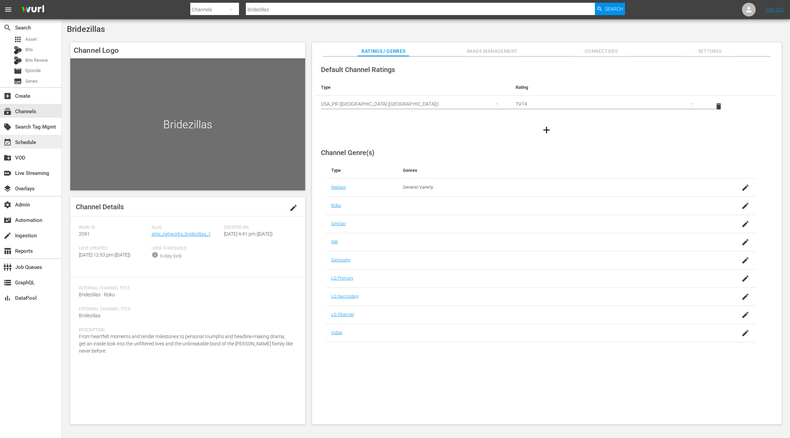
click at [19, 147] on div "event_available Schedule" at bounding box center [30, 142] width 61 height 14
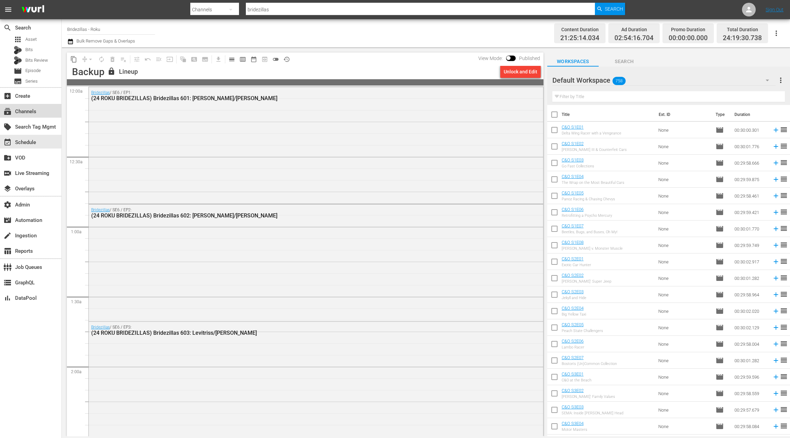
click at [31, 113] on div "subscriptions Channels" at bounding box center [19, 110] width 38 height 6
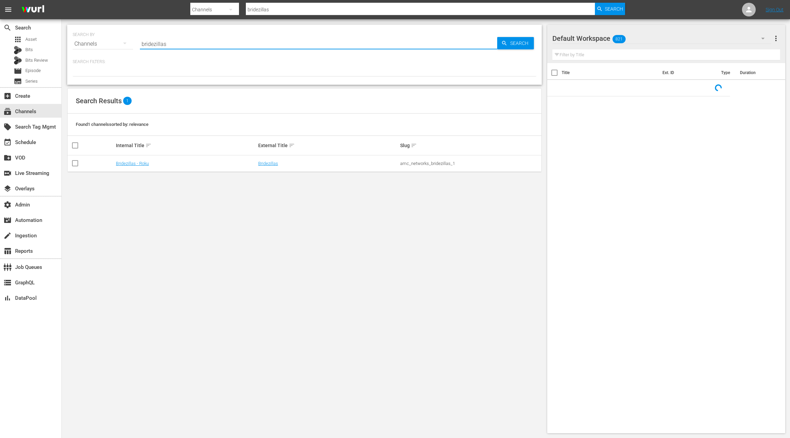
click at [152, 45] on input "bridezillas" at bounding box center [318, 44] width 357 height 16
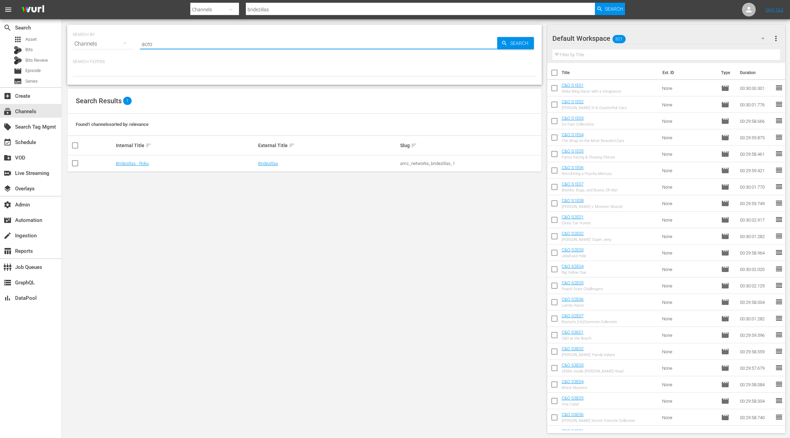
type input "acron"
type input "acorn"
click at [140, 163] on link "Acorn 8 min ad load" at bounding box center [135, 163] width 38 height 5
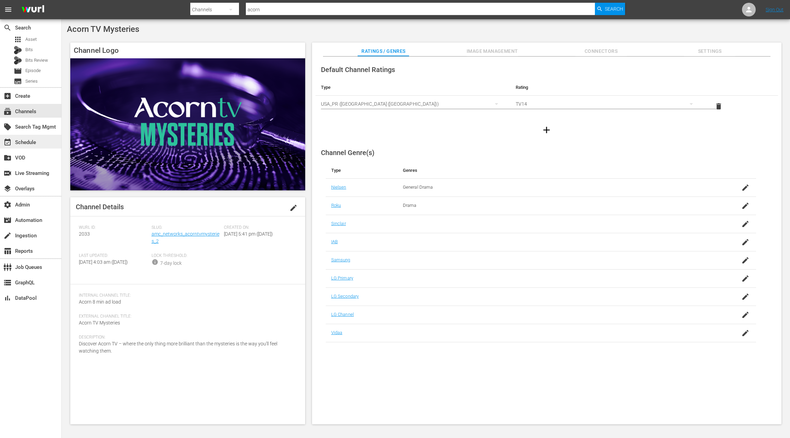
click at [42, 143] on div "event_available Schedule" at bounding box center [30, 142] width 61 height 14
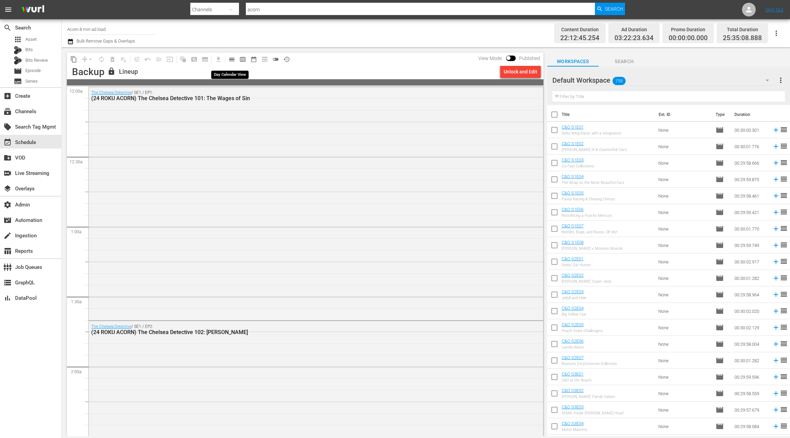
click at [234, 61] on span "calendar_view_day_outlined" at bounding box center [231, 59] width 7 height 7
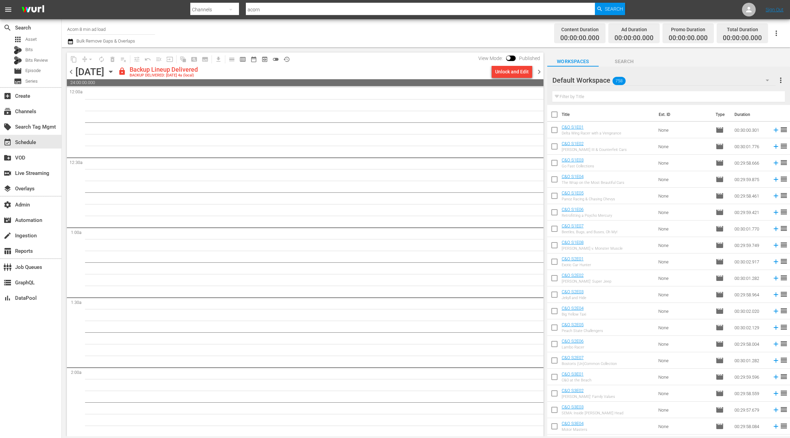
click at [69, 42] on icon "button" at bounding box center [70, 41] width 7 height 8
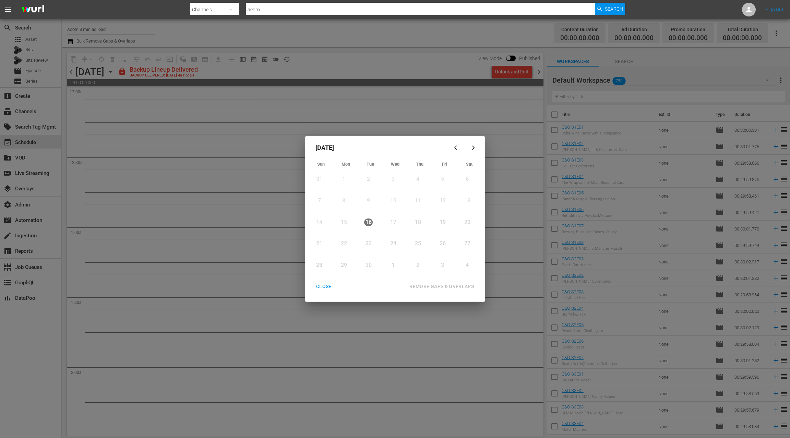
click at [476, 151] on button "button" at bounding box center [473, 147] width 16 height 16
click at [321, 287] on div "CLOSE" at bounding box center [323, 286] width 26 height 9
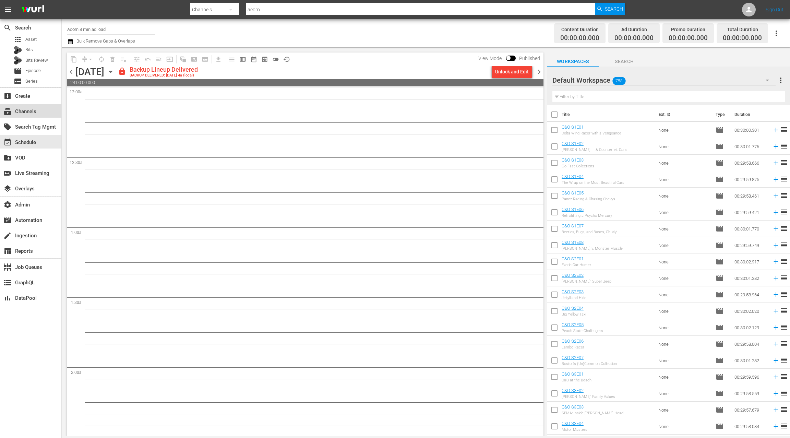
click at [38, 111] on div "subscriptions Channels" at bounding box center [19, 110] width 38 height 6
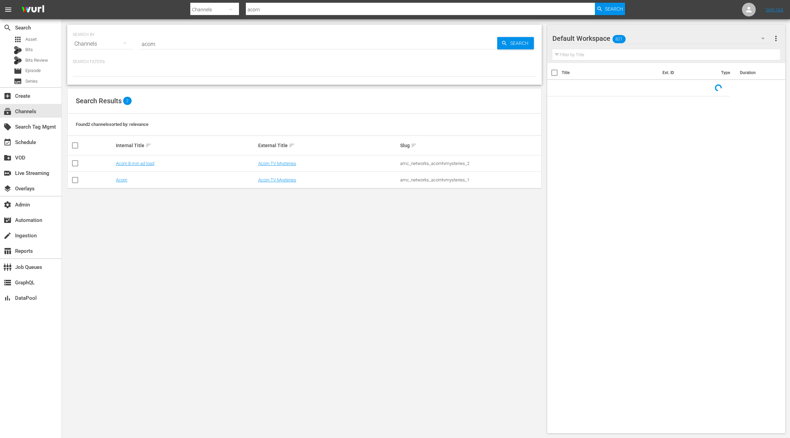
click at [149, 45] on input "acorn" at bounding box center [318, 44] width 357 height 16
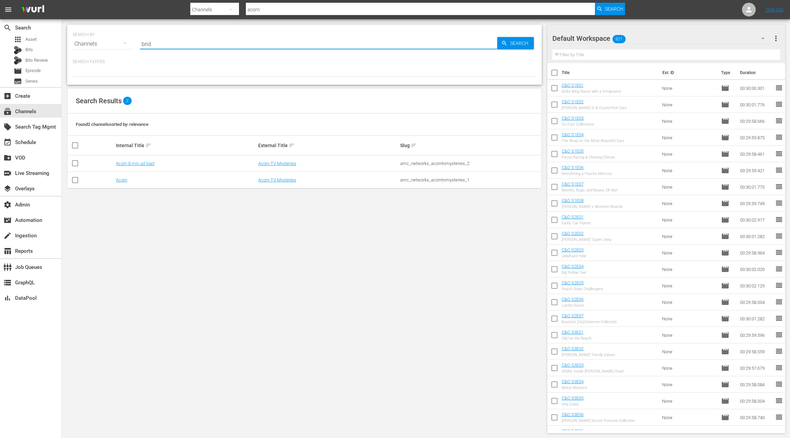
type input "bride"
type input "bridezillas"
